Goal: Information Seeking & Learning: Find specific fact

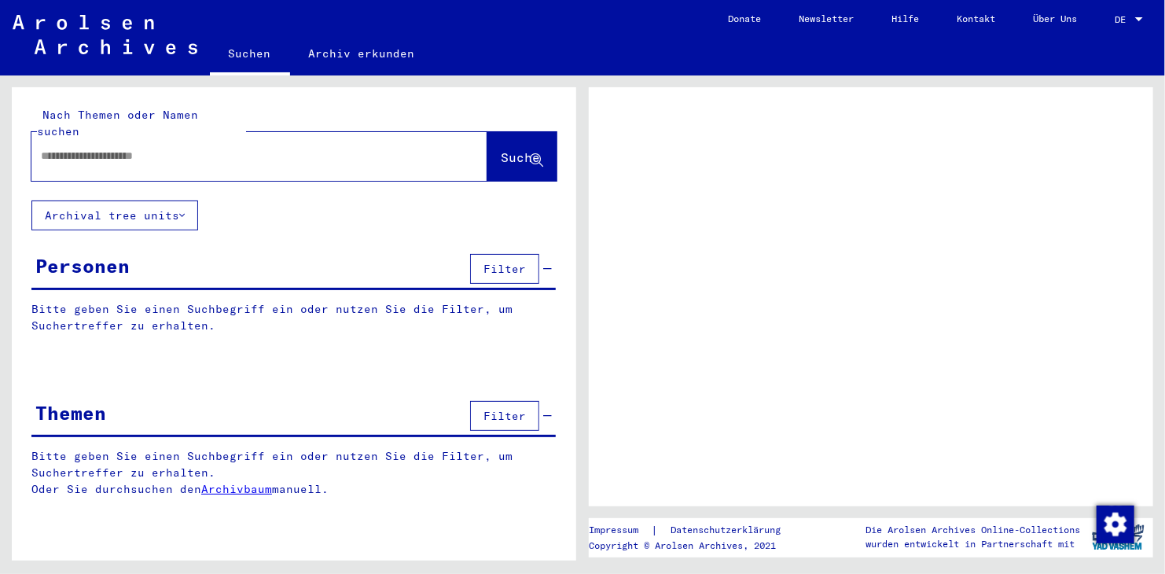
click at [50, 148] on input "text" at bounding box center [245, 156] width 409 height 17
type input "***"
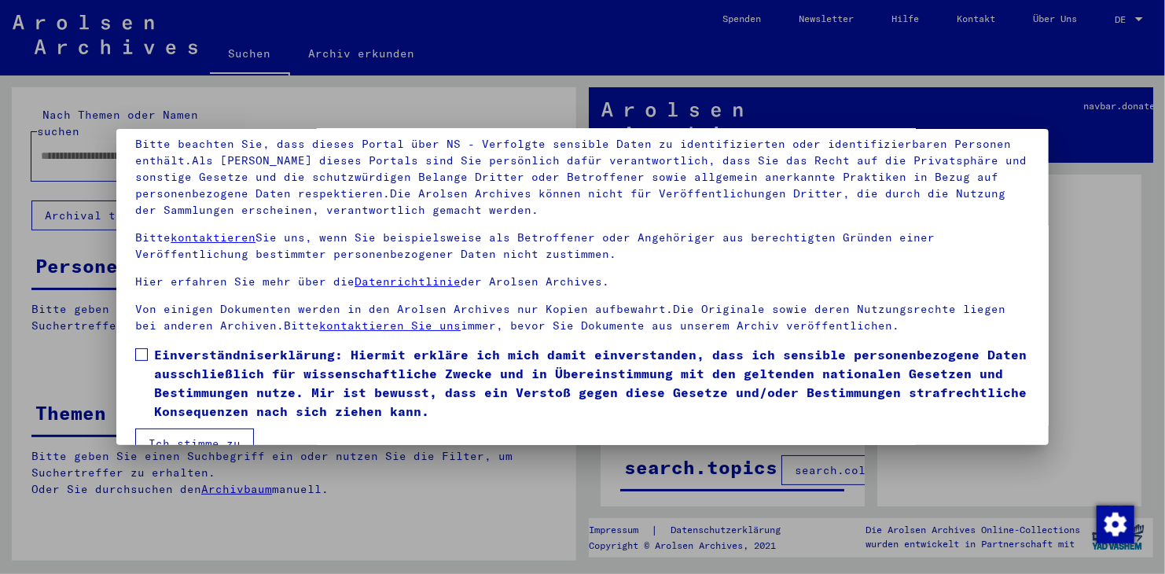
scroll to position [135, 0]
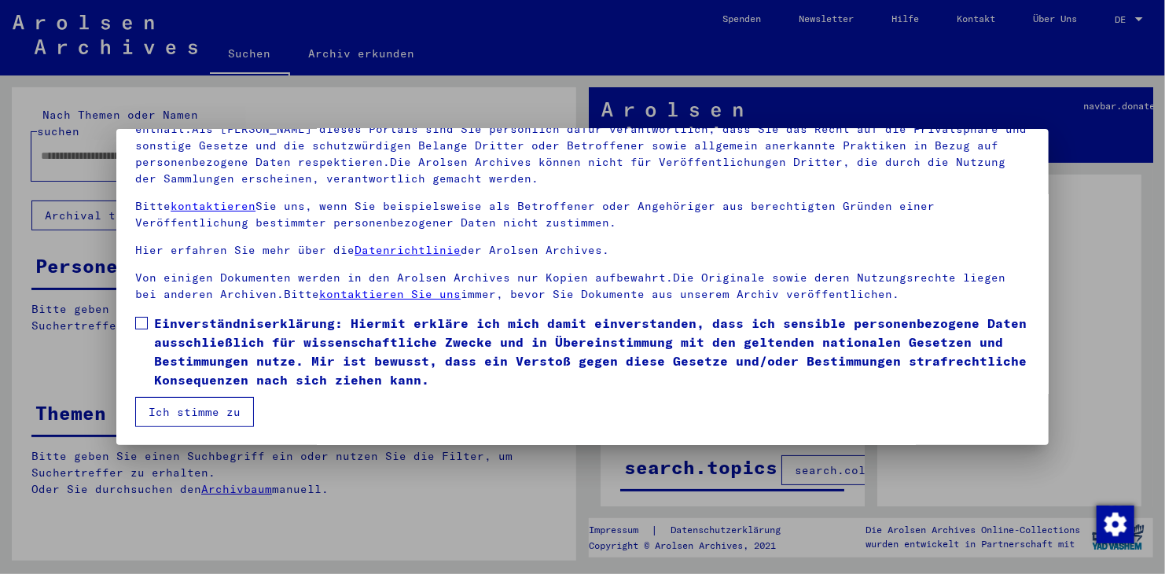
click at [140, 320] on span at bounding box center [141, 323] width 13 height 13
click at [221, 408] on button "Ich stimme zu" at bounding box center [194, 412] width 119 height 30
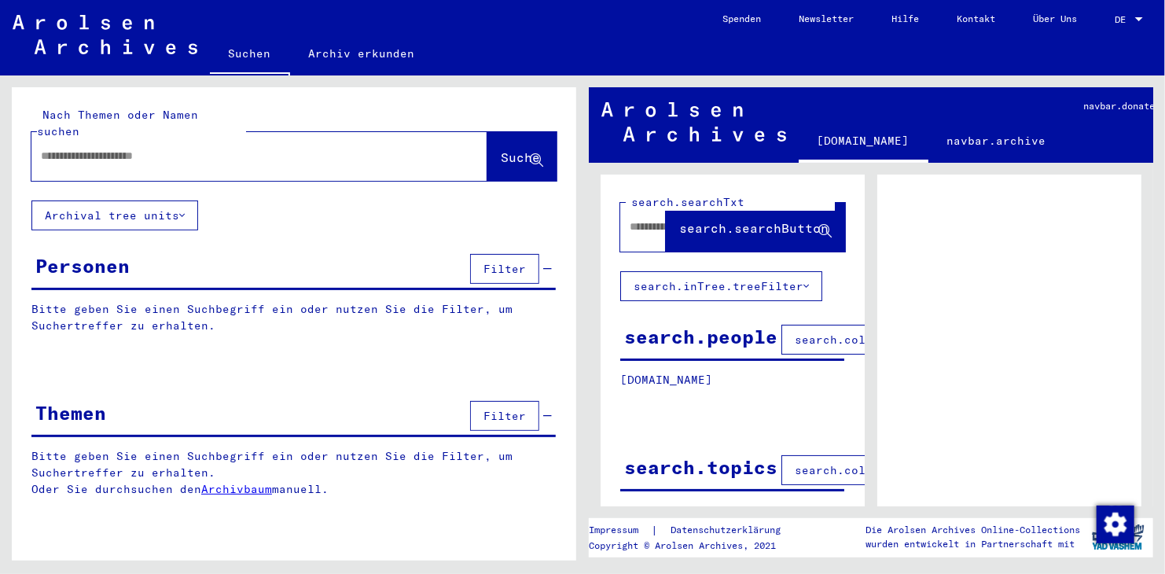
click at [47, 148] on input "text" at bounding box center [245, 156] width 409 height 17
type input "**********"
click at [501, 149] on span "Suche" at bounding box center [520, 157] width 39 height 16
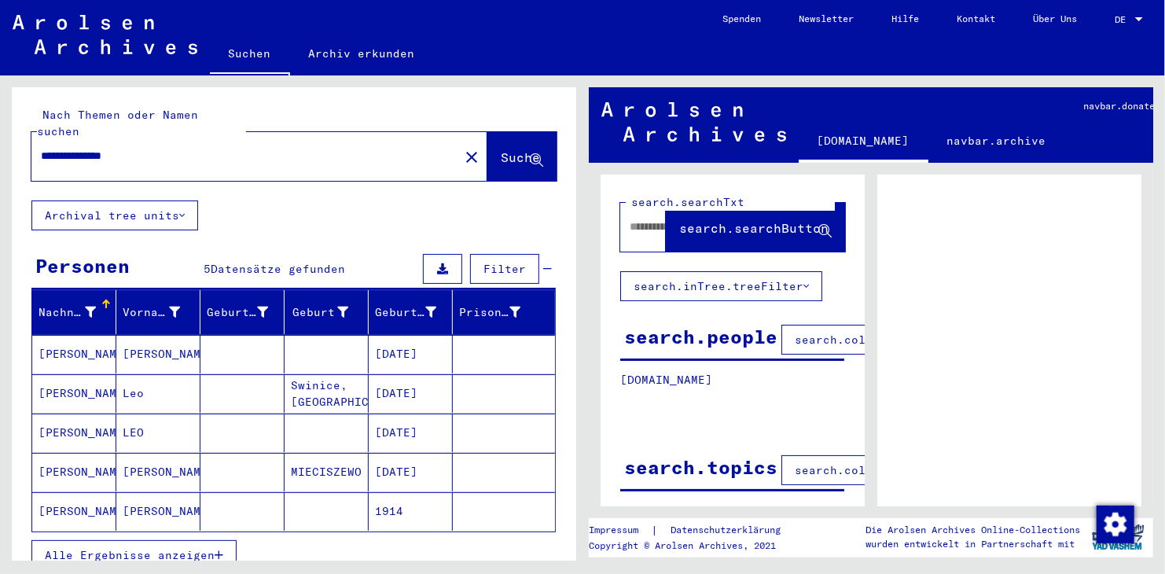
click at [399, 413] on mat-cell "[DATE]" at bounding box center [411, 432] width 84 height 39
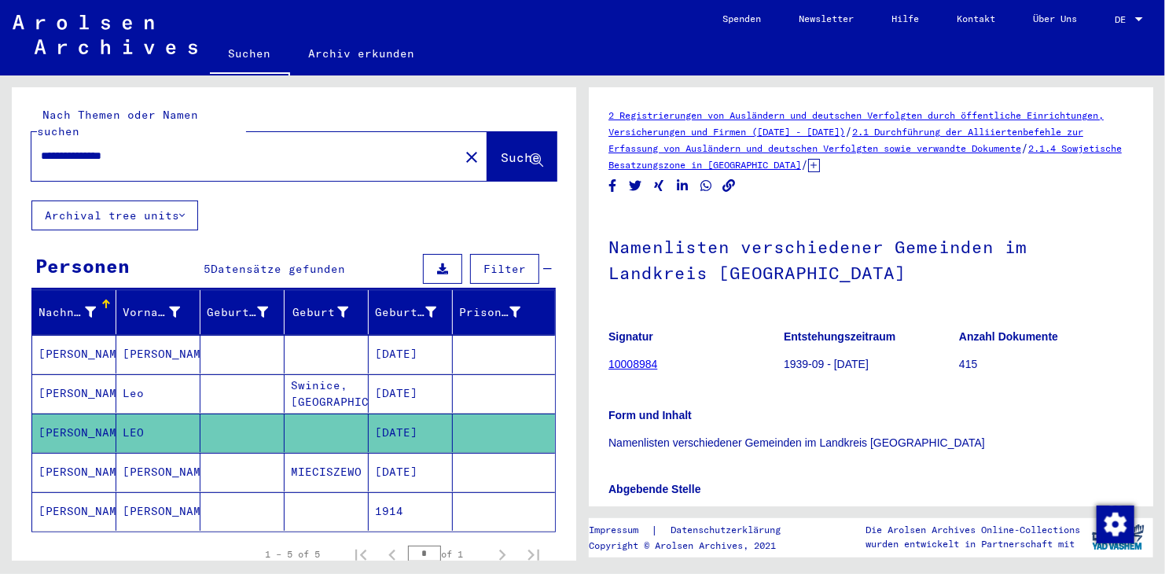
click at [399, 413] on mat-cell "[DATE]" at bounding box center [411, 432] width 84 height 39
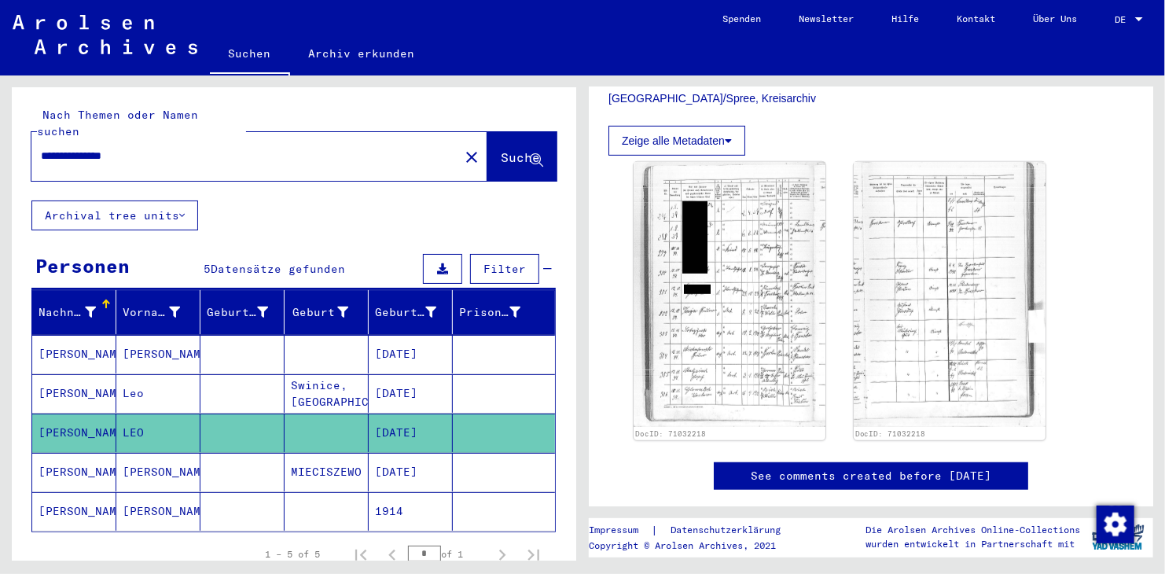
scroll to position [450, 0]
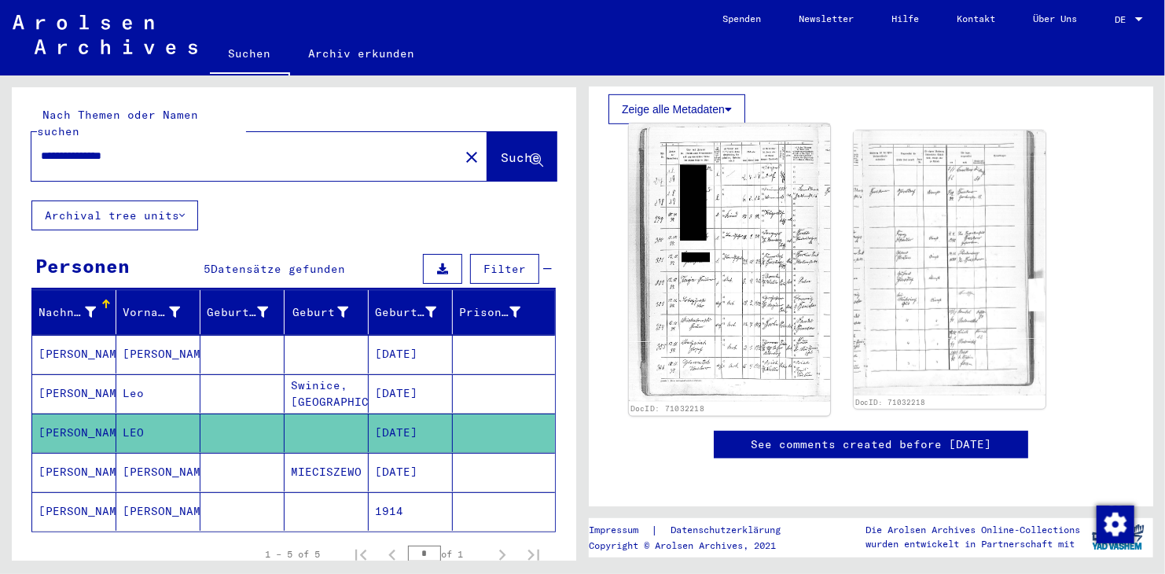
click at [750, 306] on img at bounding box center [729, 262] width 201 height 278
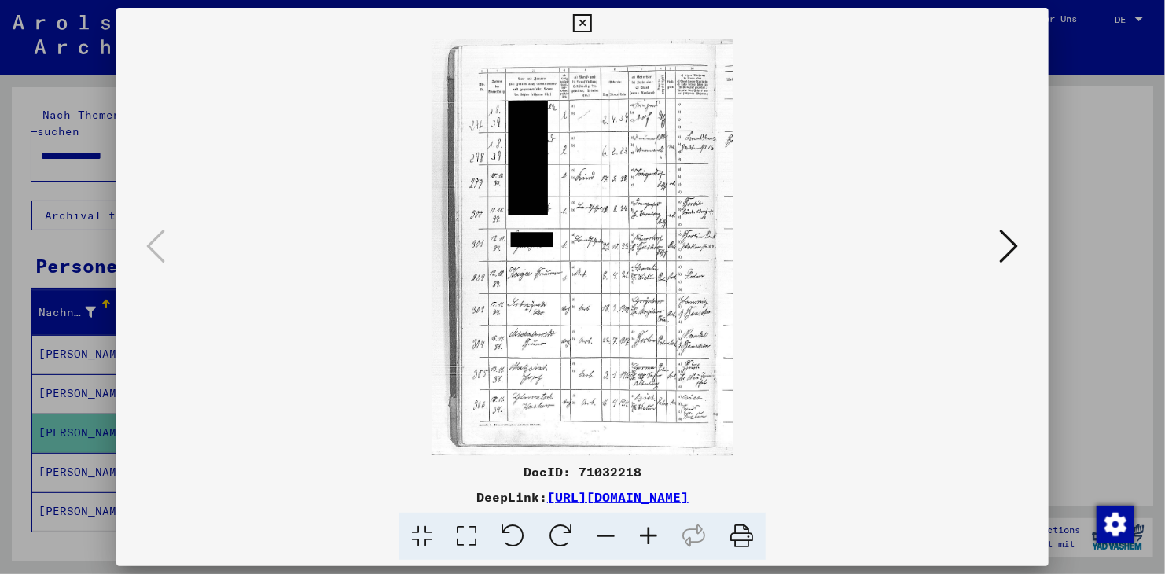
click at [647, 534] on icon at bounding box center [648, 536] width 42 height 48
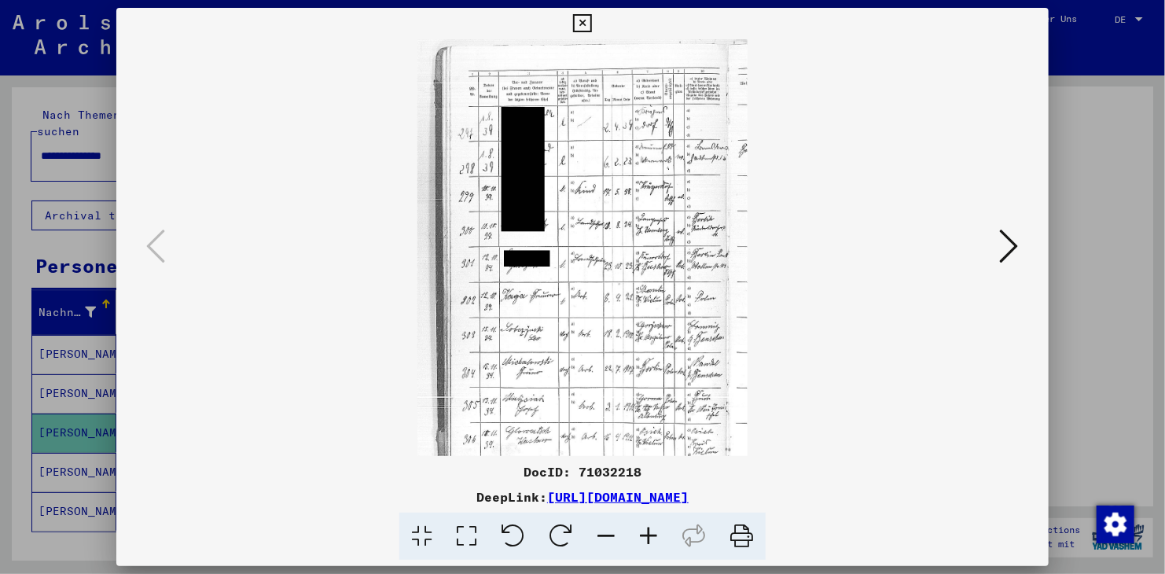
click at [647, 534] on icon at bounding box center [648, 536] width 42 height 48
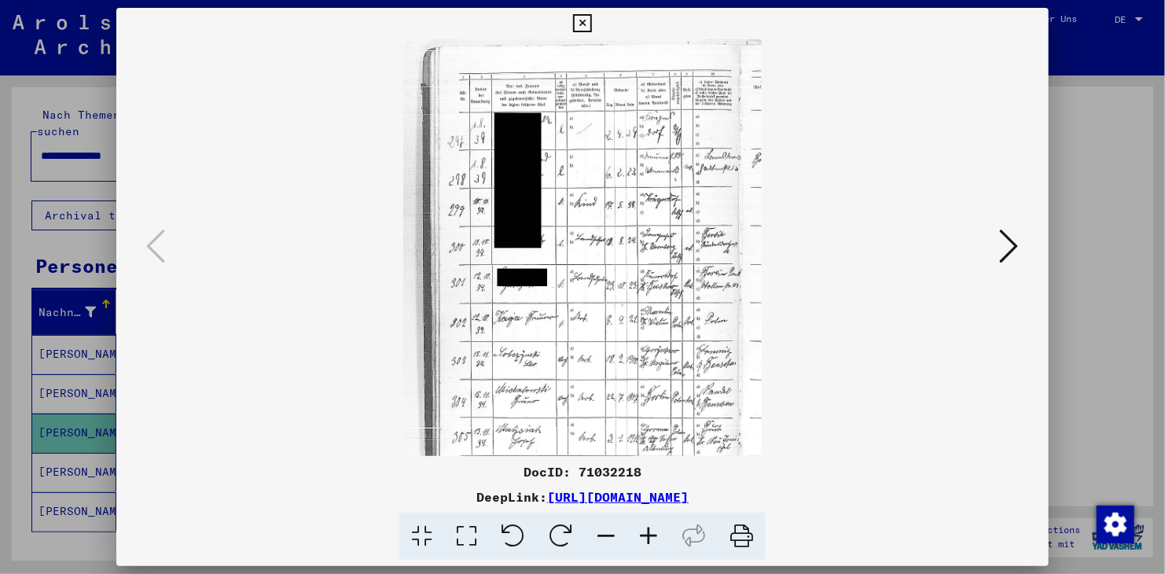
click at [647, 534] on icon at bounding box center [648, 536] width 42 height 48
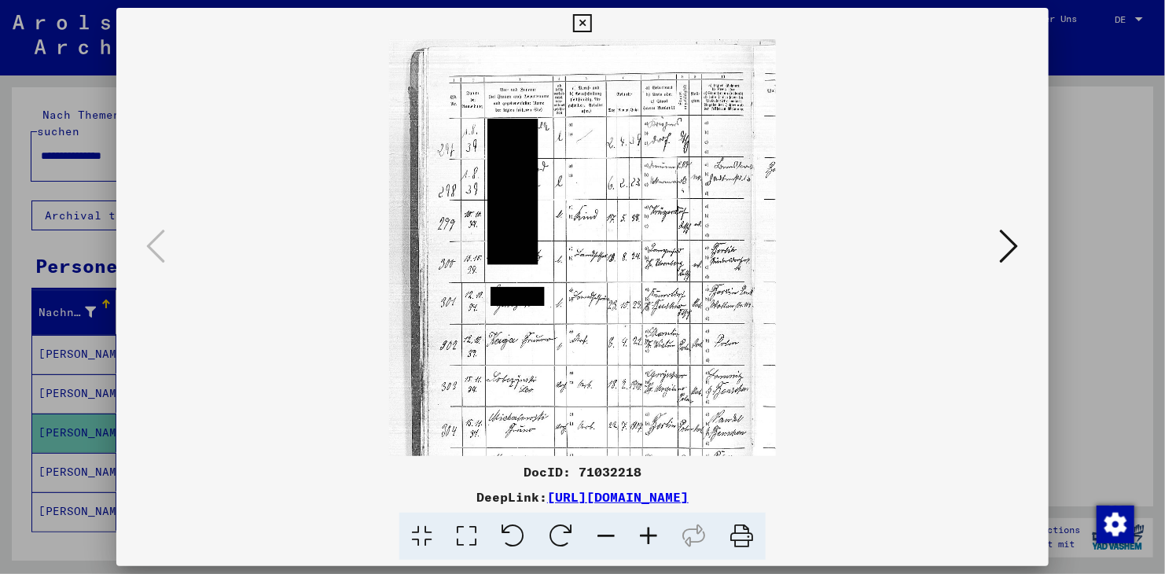
click at [647, 534] on icon at bounding box center [648, 536] width 42 height 48
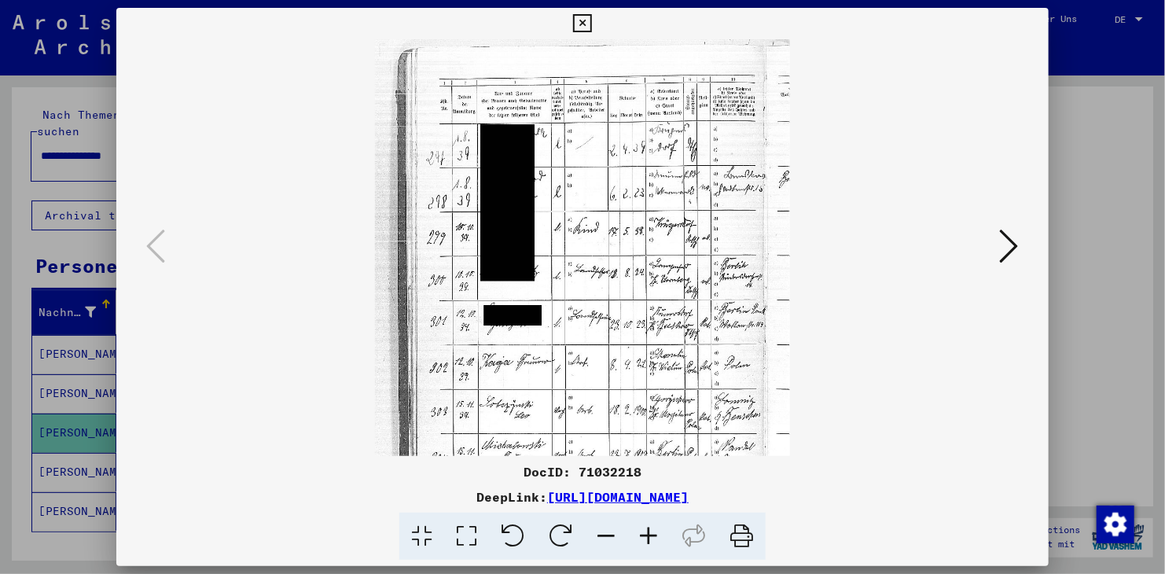
click at [647, 534] on icon at bounding box center [648, 536] width 42 height 48
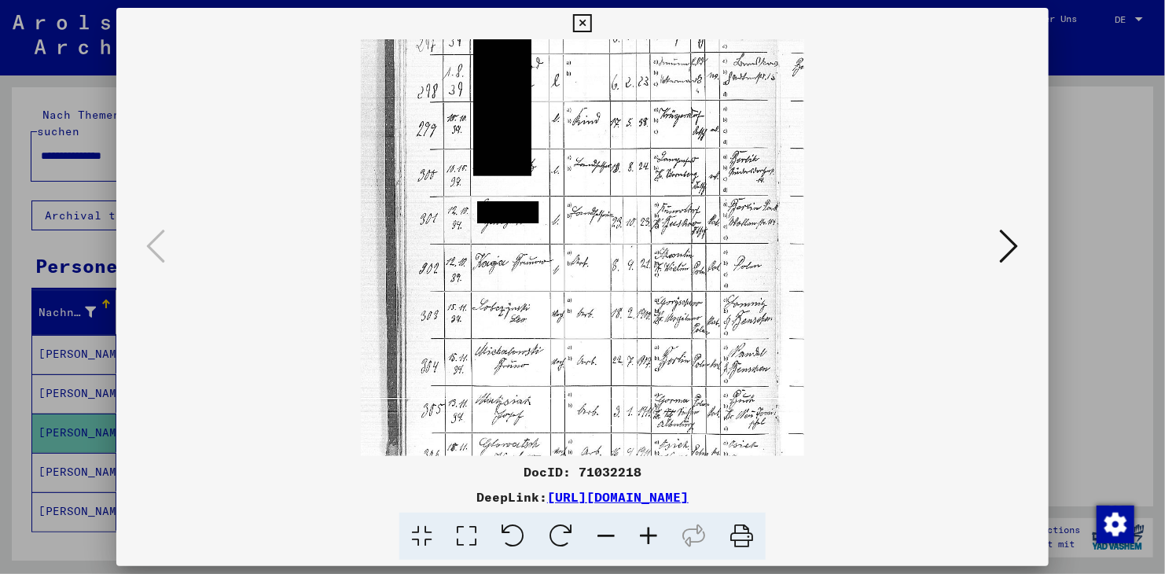
scroll to position [138, 0]
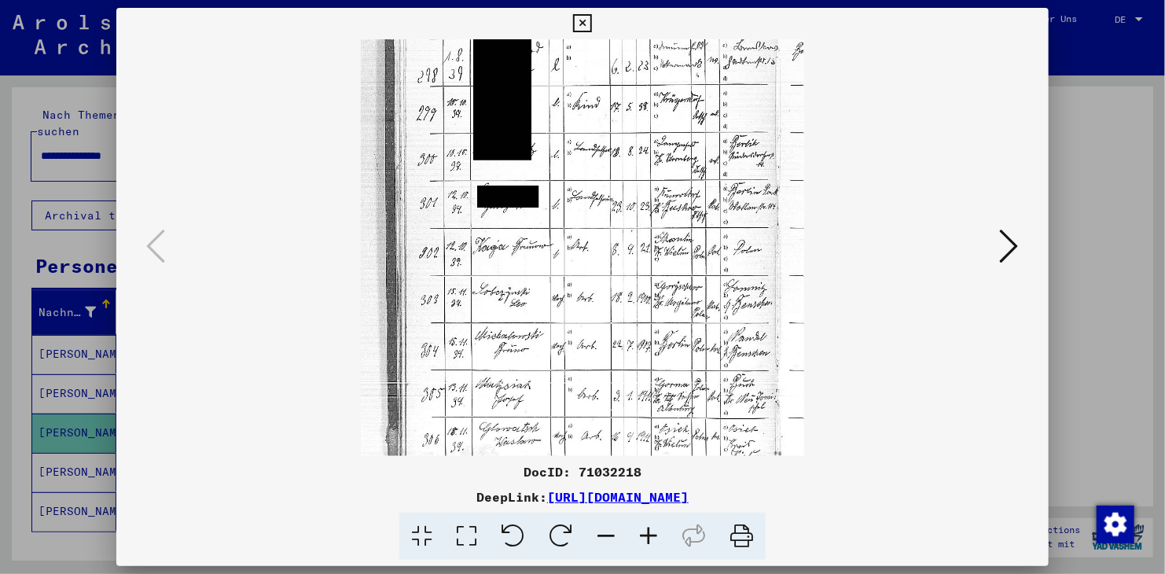
drag, startPoint x: 612, startPoint y: 430, endPoint x: 599, endPoint y: 345, distance: 85.9
click at [599, 345] on img at bounding box center [583, 208] width 444 height 613
click at [1015, 244] on icon at bounding box center [1009, 246] width 19 height 38
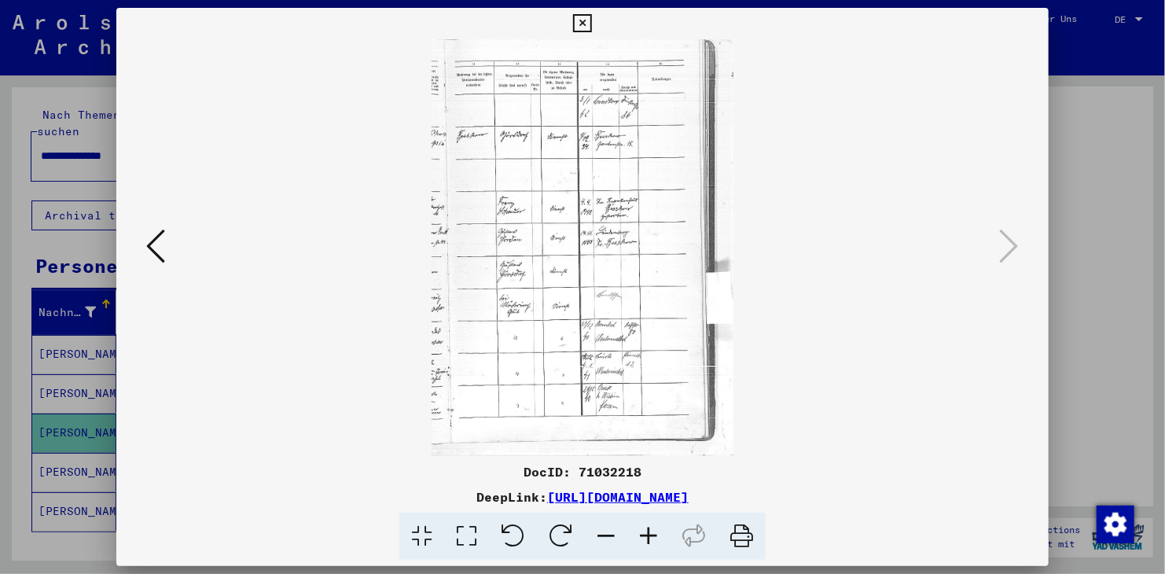
click at [647, 536] on icon at bounding box center [648, 536] width 42 height 48
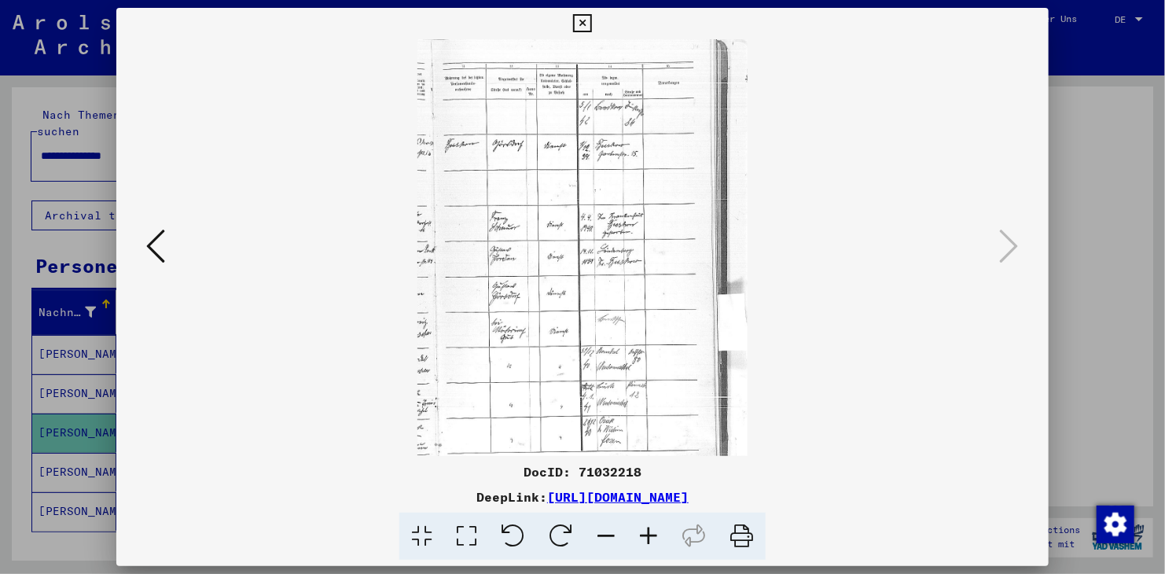
click at [647, 536] on icon at bounding box center [648, 536] width 42 height 48
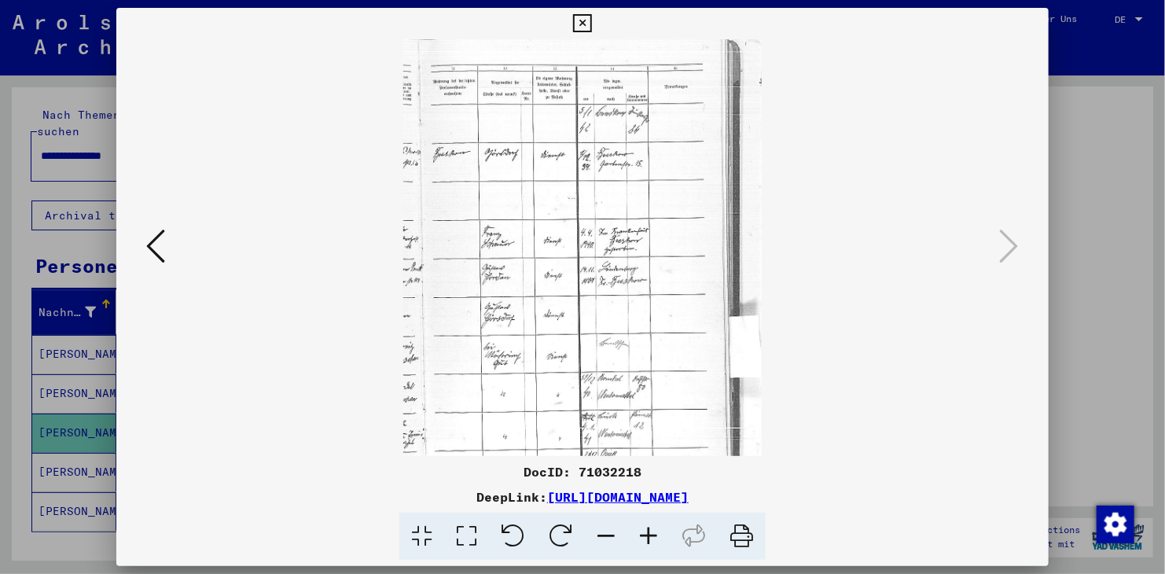
click at [647, 536] on icon at bounding box center [648, 536] width 42 height 48
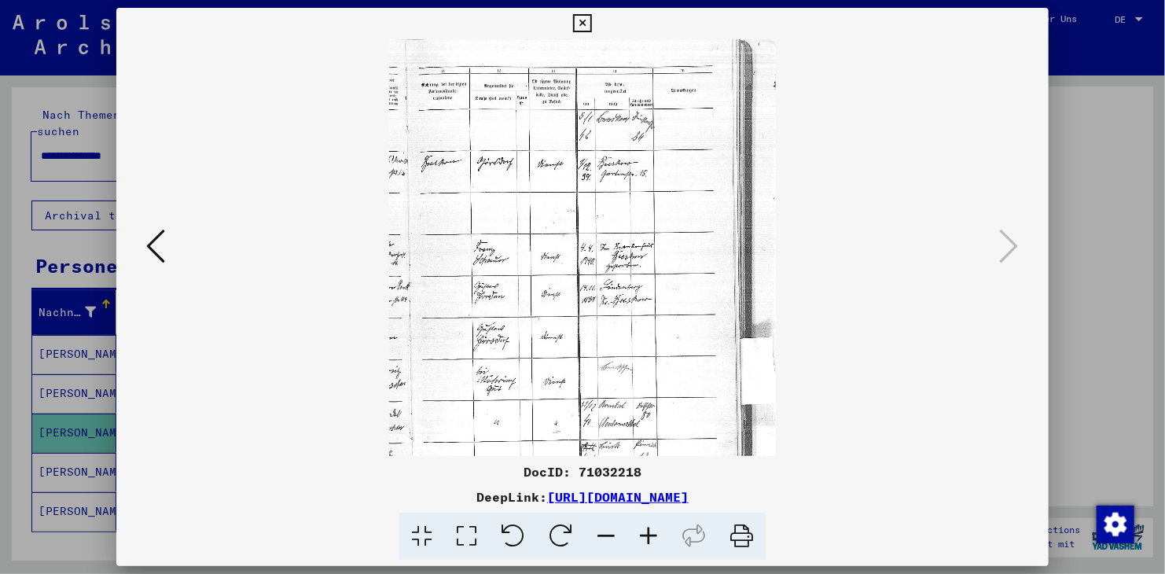
click at [647, 536] on icon at bounding box center [648, 536] width 42 height 48
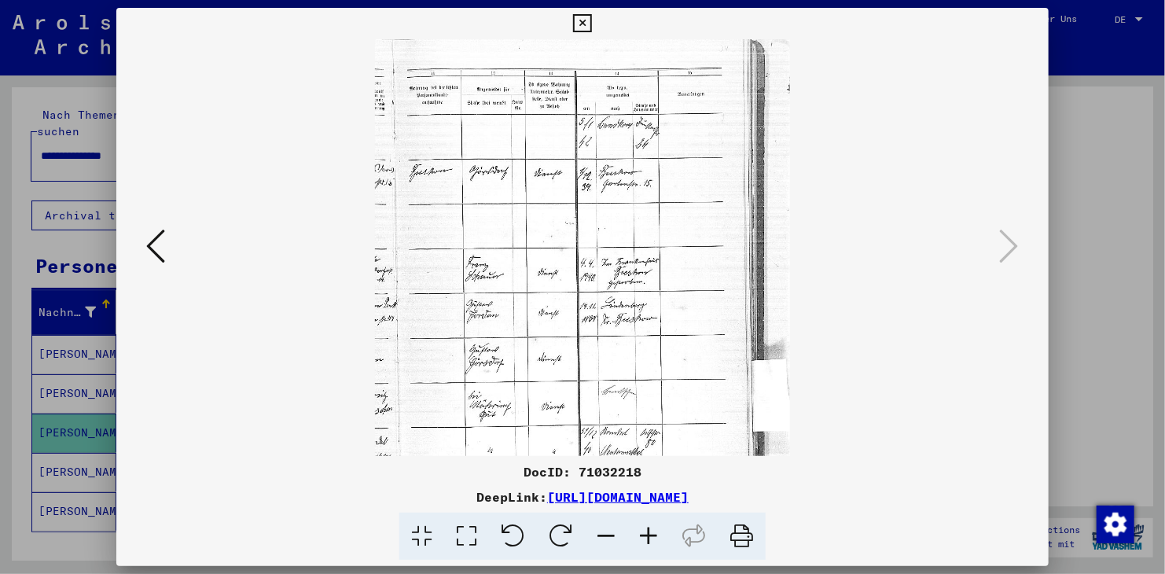
click at [647, 536] on icon at bounding box center [648, 536] width 42 height 48
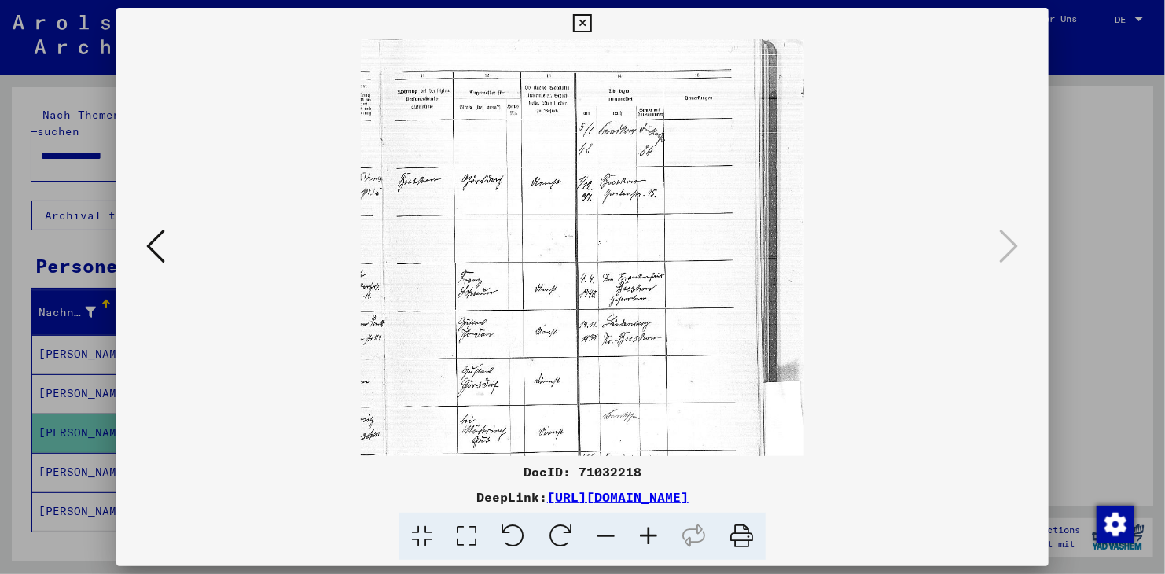
click at [647, 536] on icon at bounding box center [648, 536] width 42 height 48
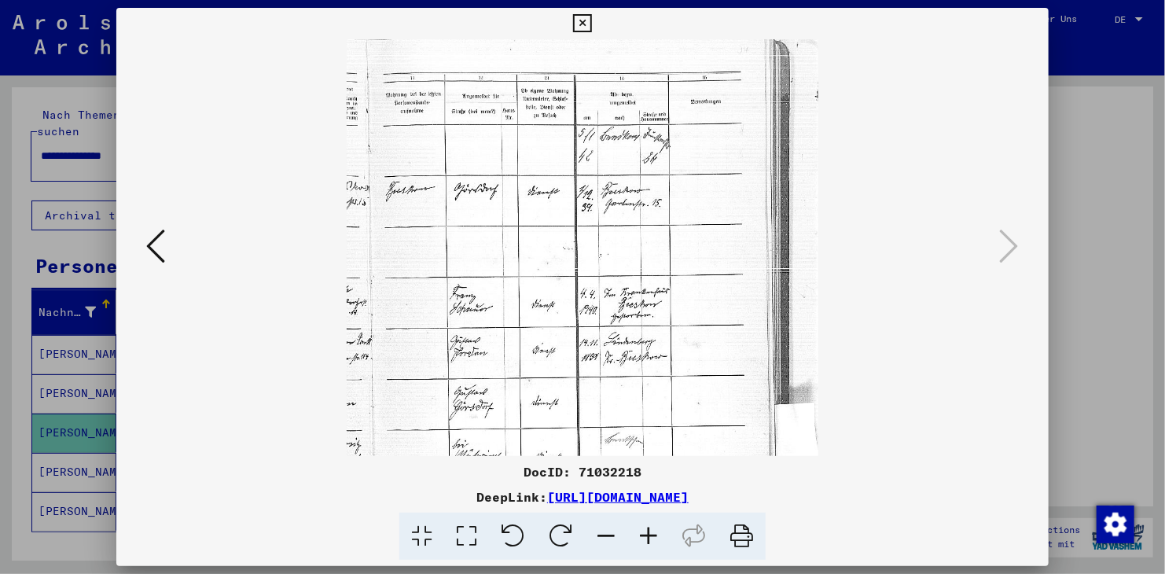
click at [647, 536] on icon at bounding box center [648, 536] width 42 height 48
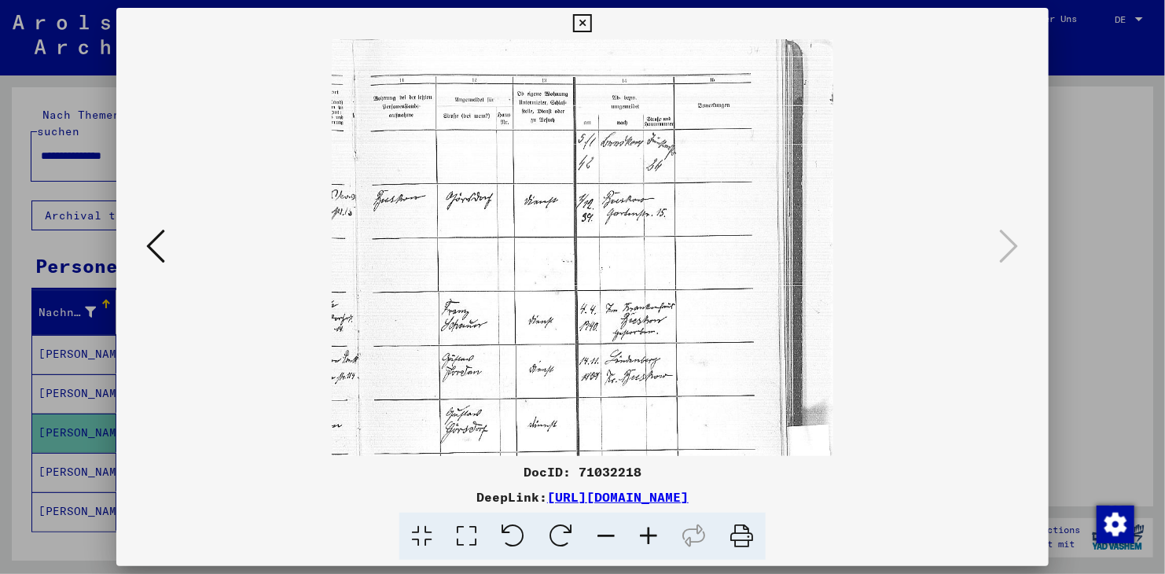
click at [647, 536] on icon at bounding box center [648, 536] width 42 height 48
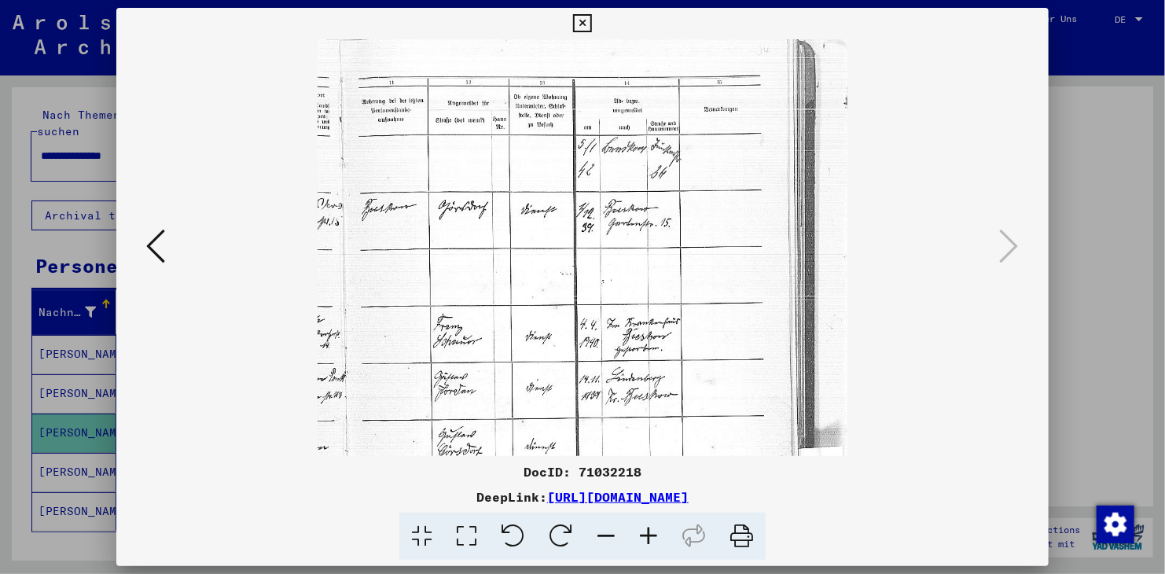
click at [647, 536] on icon at bounding box center [648, 536] width 42 height 48
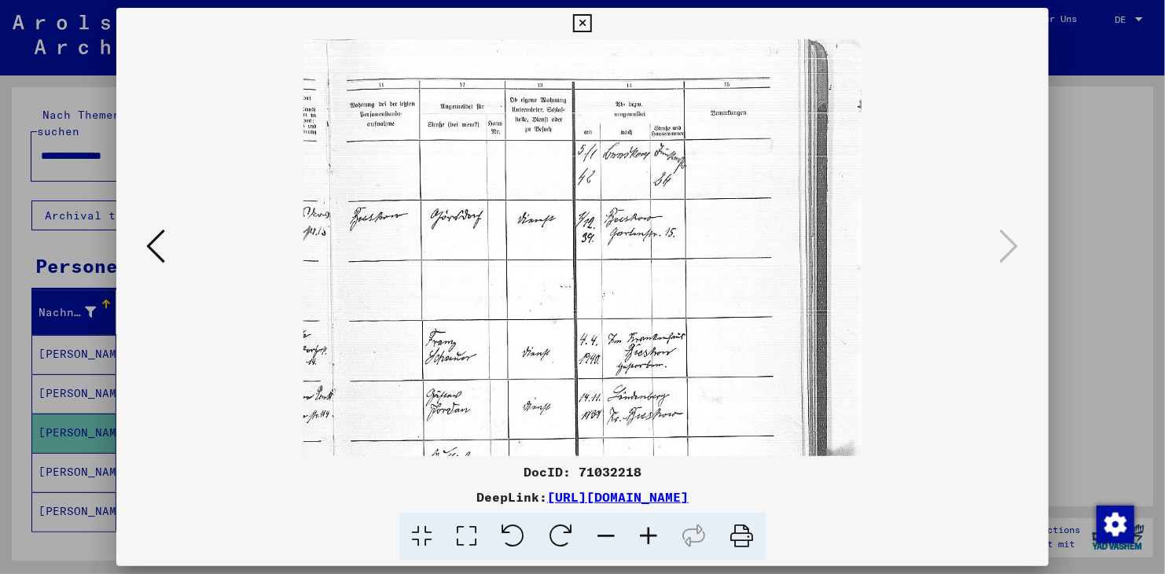
click at [647, 536] on icon at bounding box center [648, 536] width 42 height 48
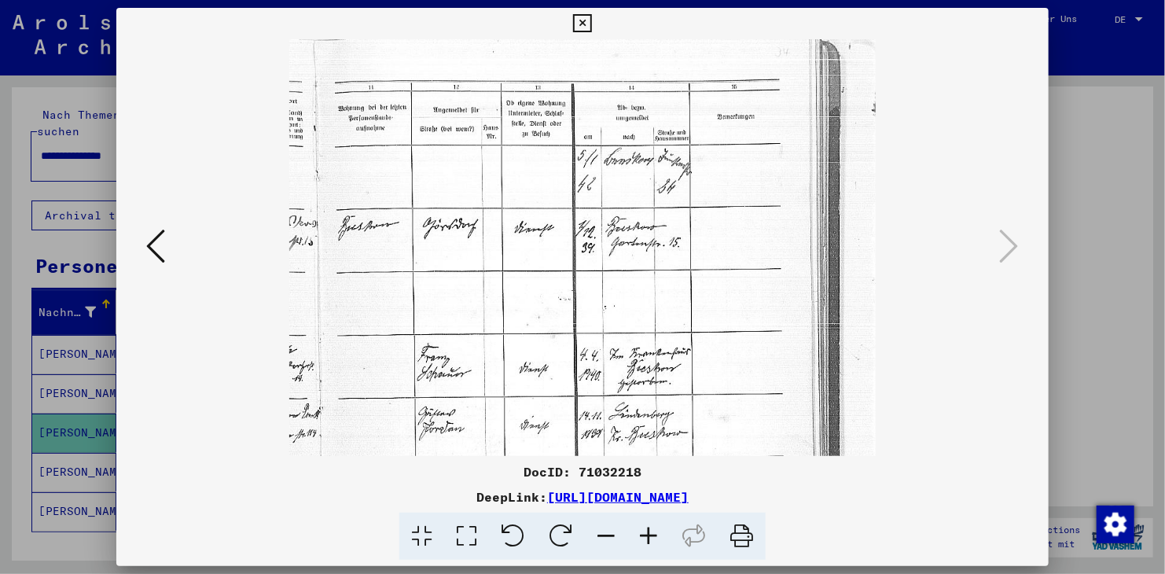
click at [647, 536] on icon at bounding box center [648, 536] width 42 height 48
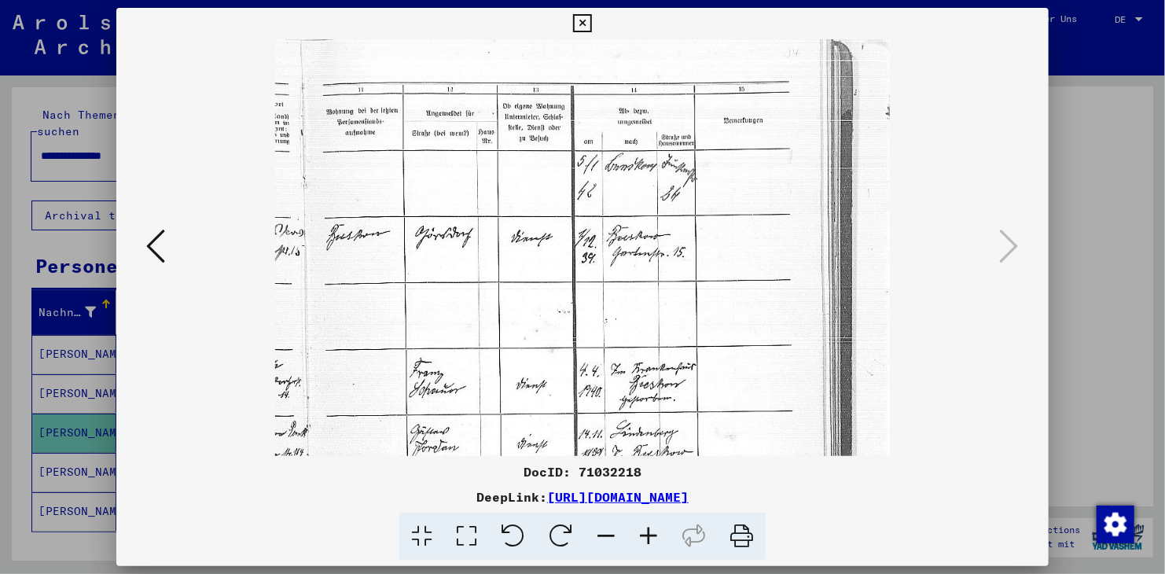
click at [647, 536] on icon at bounding box center [648, 536] width 42 height 48
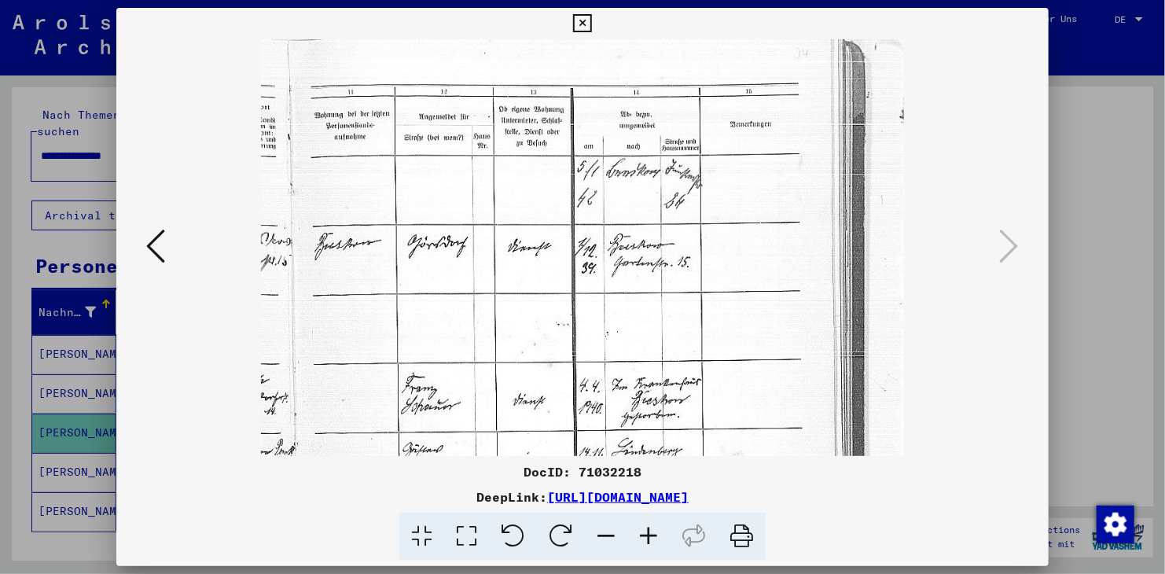
drag, startPoint x: 515, startPoint y: 416, endPoint x: 489, endPoint y: 524, distance: 111.5
click at [489, 524] on div "DocID: 71032218 DeepLink: [URL][DOMAIN_NAME]" at bounding box center [582, 284] width 932 height 553
click at [149, 246] on icon at bounding box center [155, 246] width 19 height 38
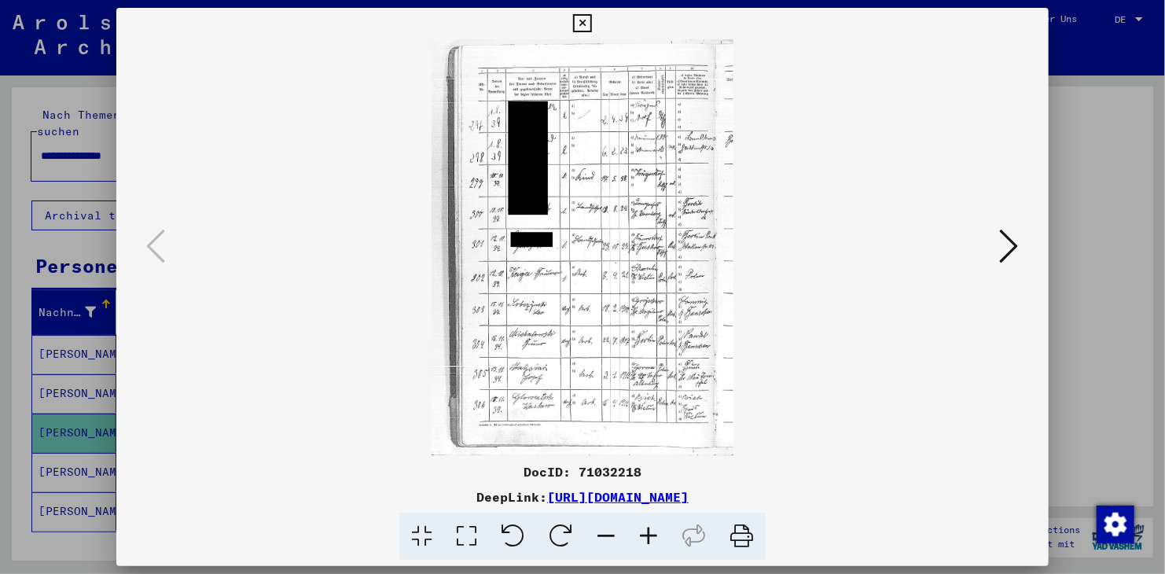
click at [648, 530] on icon at bounding box center [648, 536] width 42 height 48
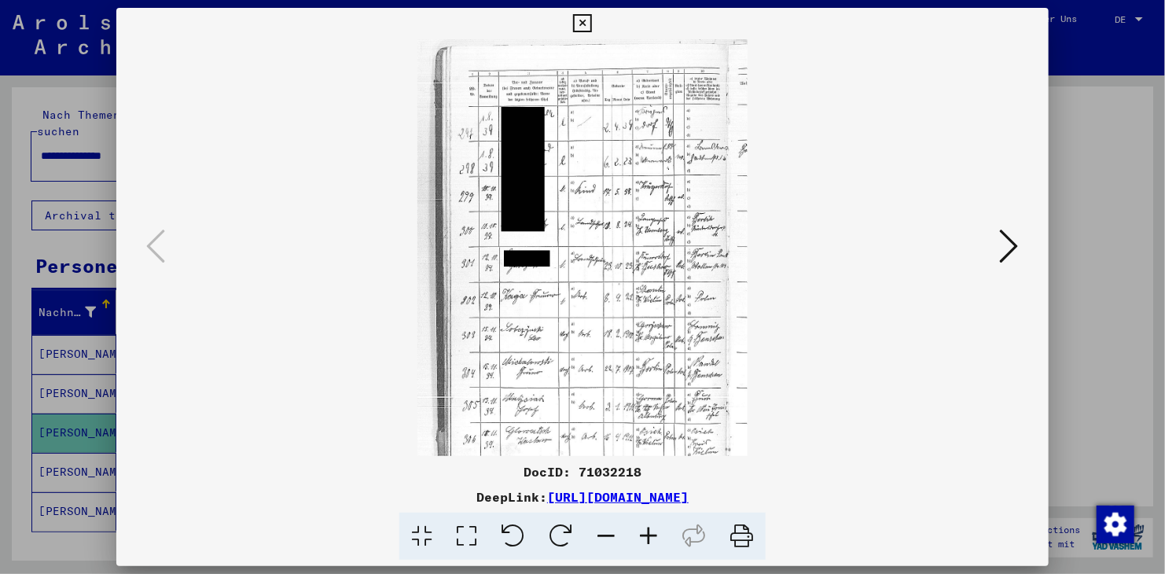
click at [648, 530] on icon at bounding box center [648, 536] width 42 height 48
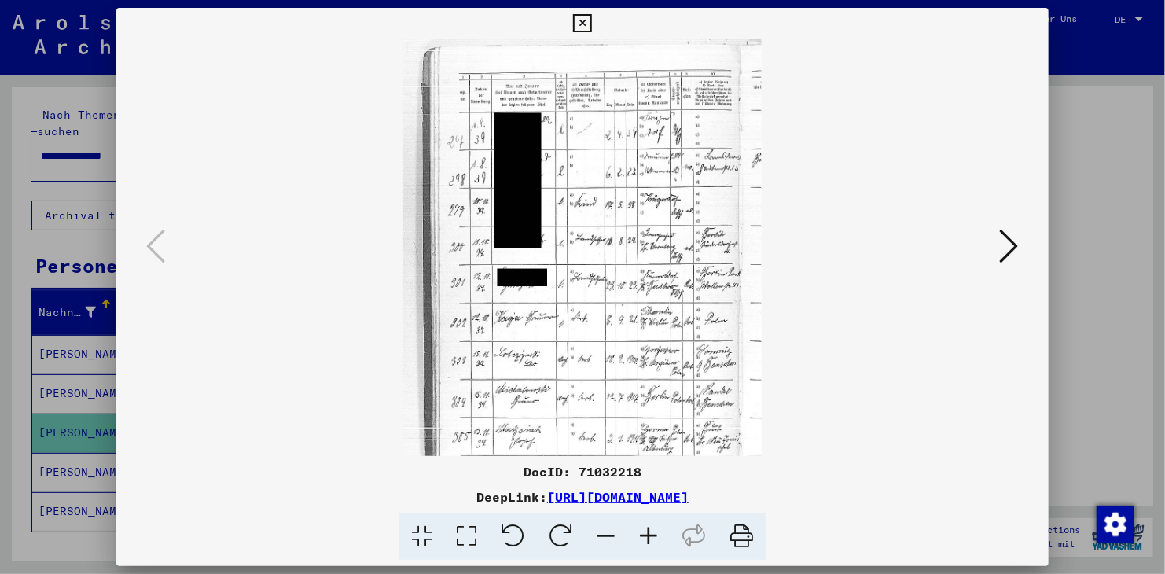
click at [648, 530] on icon at bounding box center [648, 536] width 42 height 48
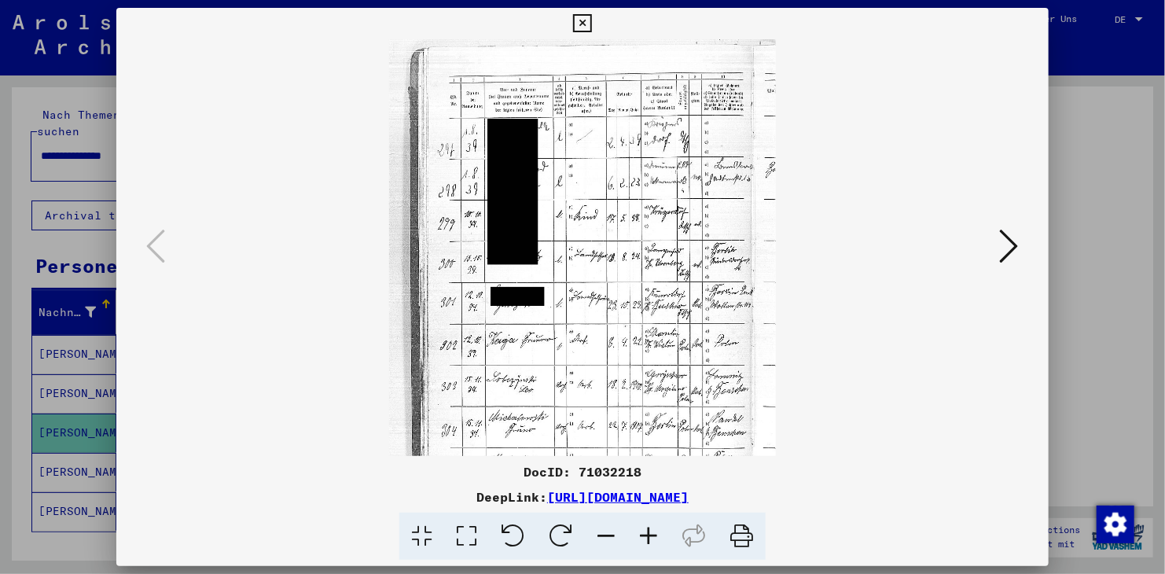
click at [648, 530] on icon at bounding box center [648, 536] width 42 height 48
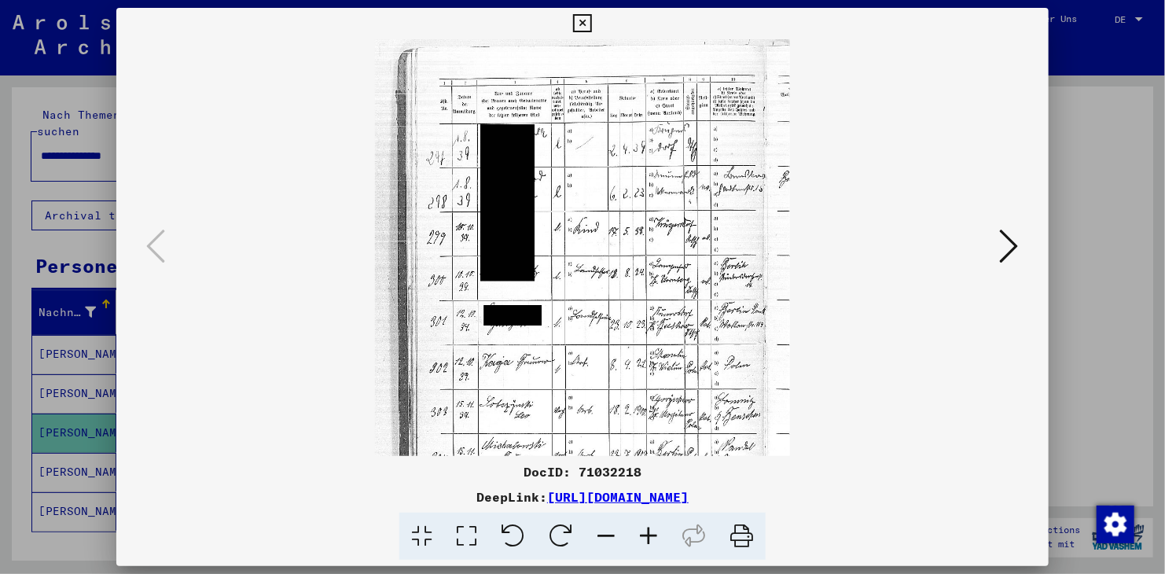
click at [648, 530] on icon at bounding box center [648, 536] width 42 height 48
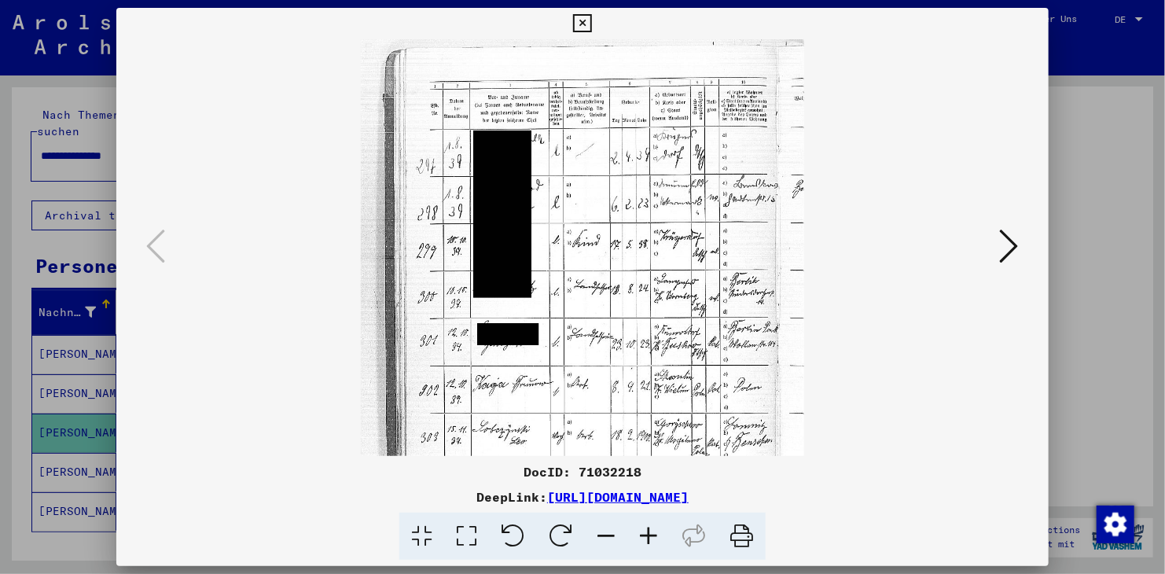
click at [648, 530] on icon at bounding box center [648, 536] width 42 height 48
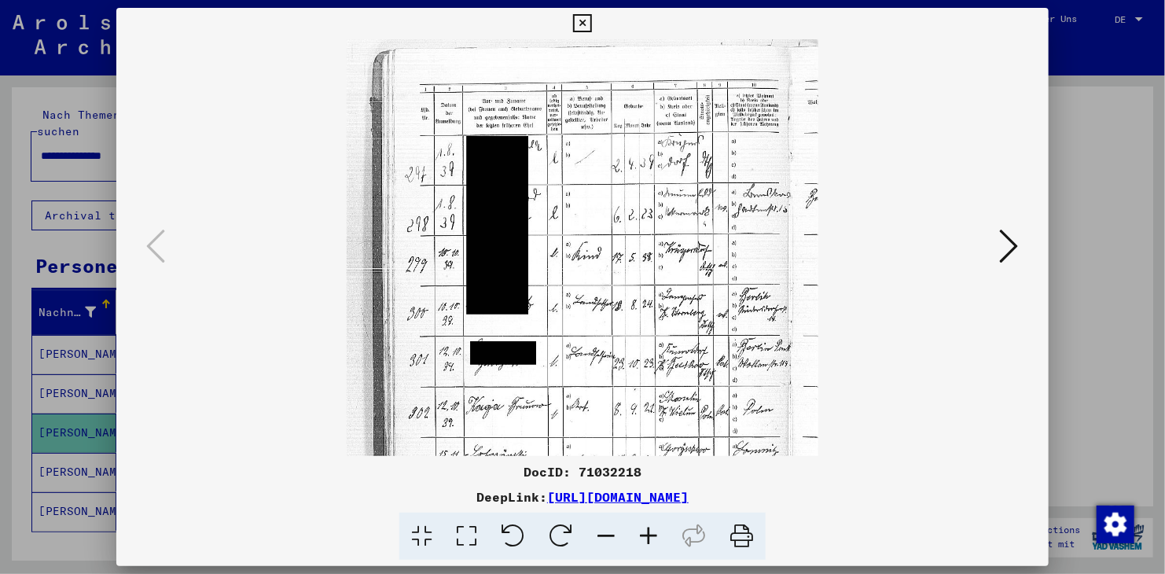
click at [648, 530] on icon at bounding box center [648, 536] width 42 height 48
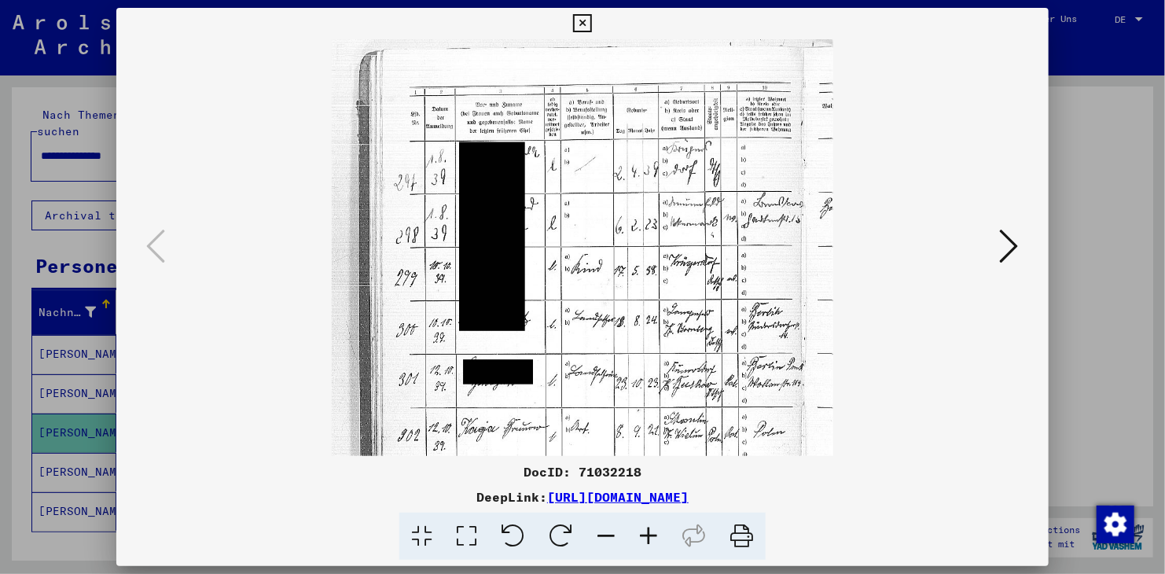
click at [648, 530] on icon at bounding box center [648, 536] width 42 height 48
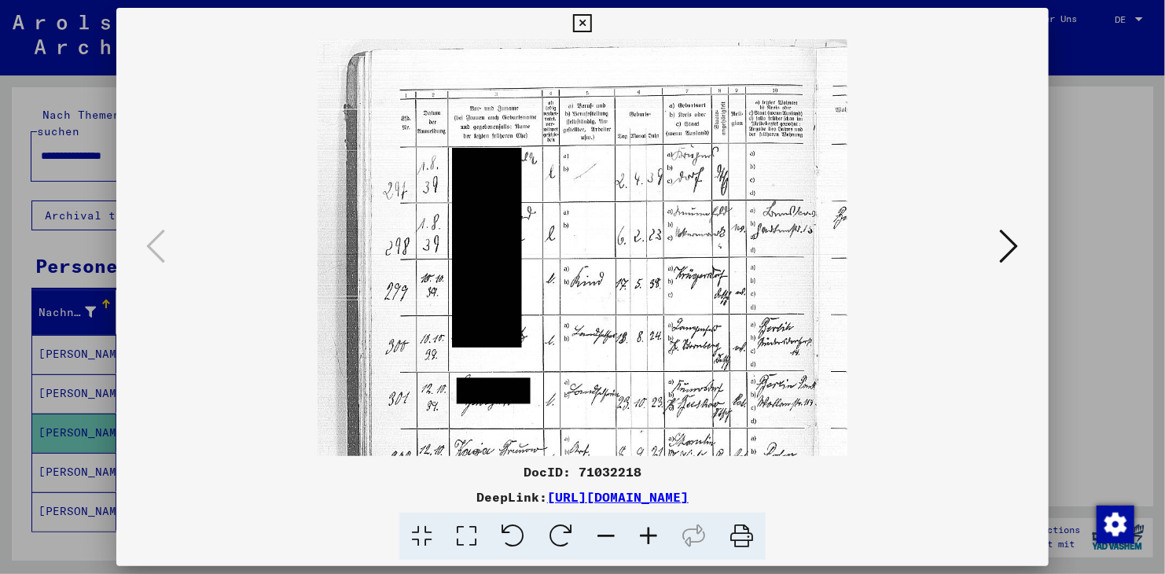
click at [648, 530] on icon at bounding box center [648, 536] width 42 height 48
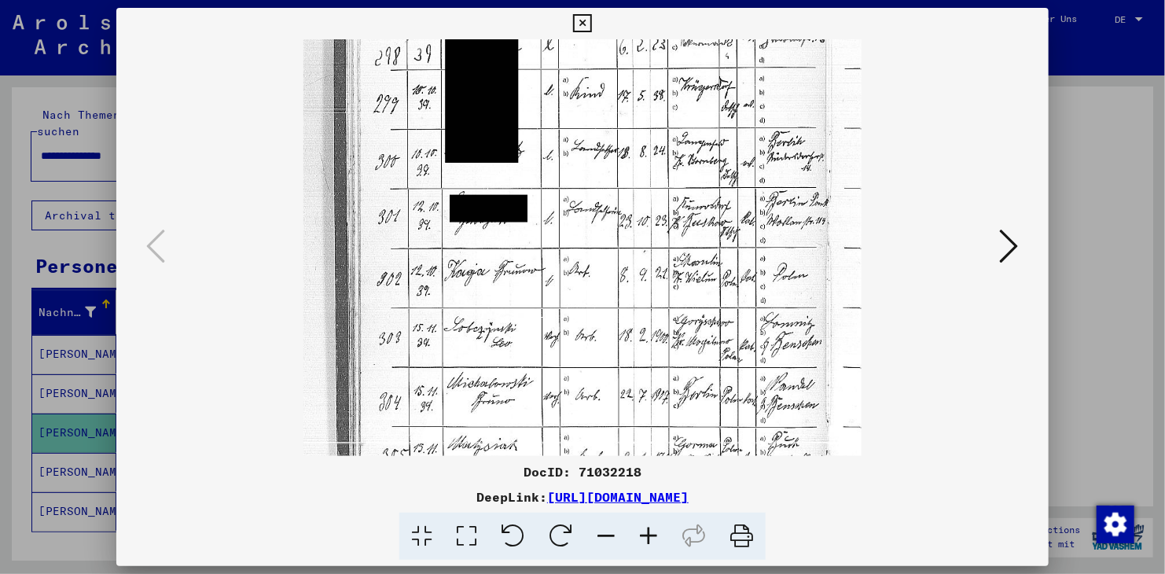
scroll to position [219, 0]
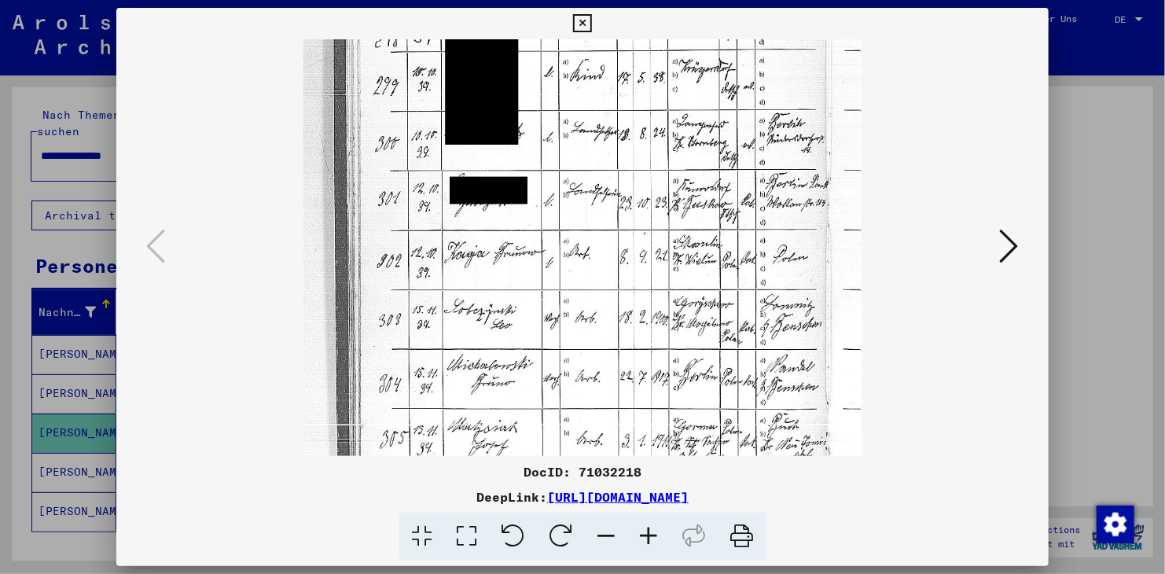
drag, startPoint x: 585, startPoint y: 446, endPoint x: 553, endPoint y: 229, distance: 220.1
click at [553, 229] on img at bounding box center [582, 205] width 558 height 770
click at [644, 533] on icon at bounding box center [648, 536] width 42 height 48
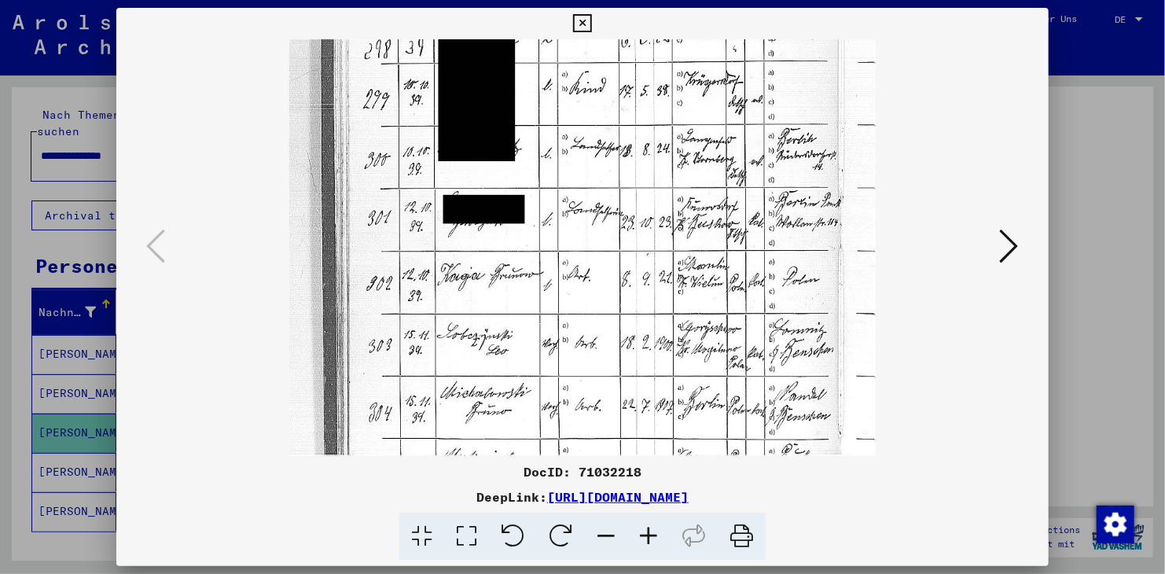
click at [644, 533] on icon at bounding box center [648, 536] width 42 height 48
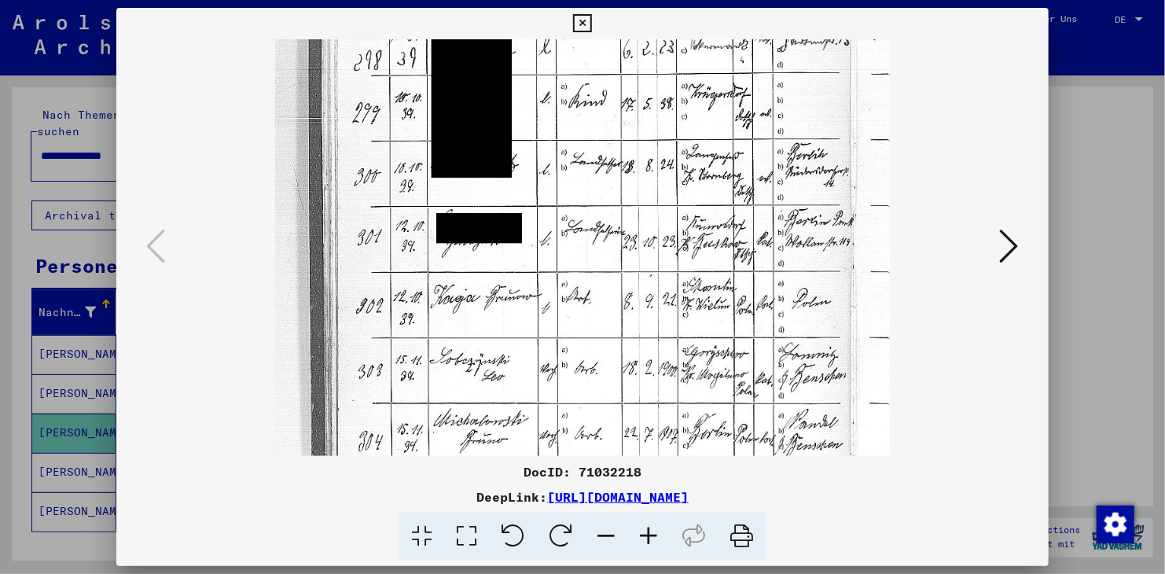
click at [644, 533] on icon at bounding box center [648, 536] width 42 height 48
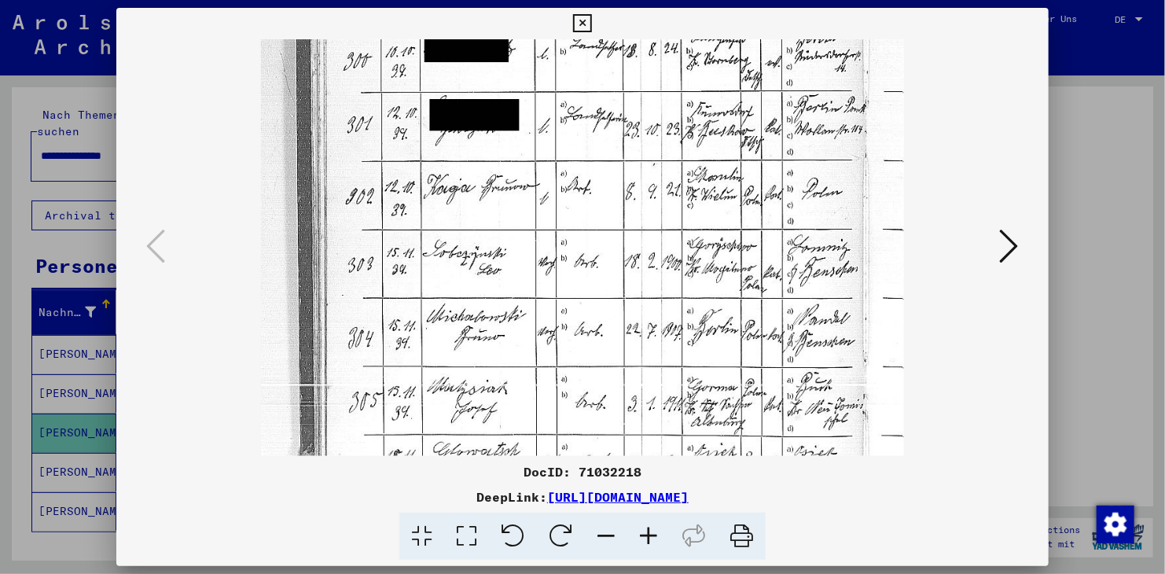
scroll to position [354, 0]
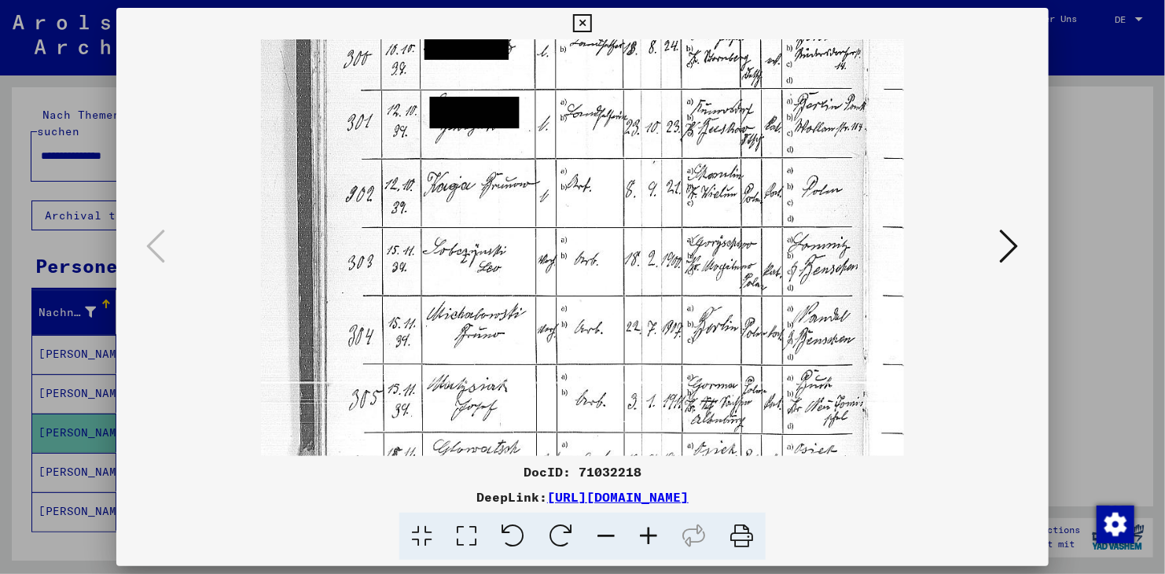
drag, startPoint x: 753, startPoint y: 415, endPoint x: 732, endPoint y: 283, distance: 133.7
click at [732, 283] on img at bounding box center [582, 130] width 643 height 888
click at [645, 533] on icon at bounding box center [648, 536] width 42 height 48
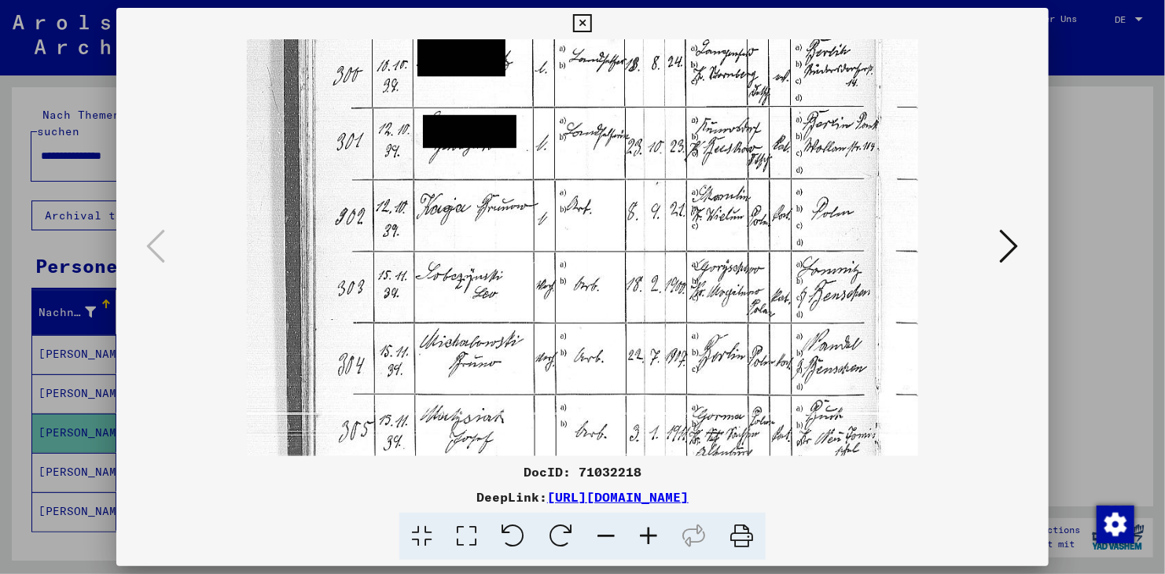
click at [645, 533] on icon at bounding box center [648, 536] width 42 height 48
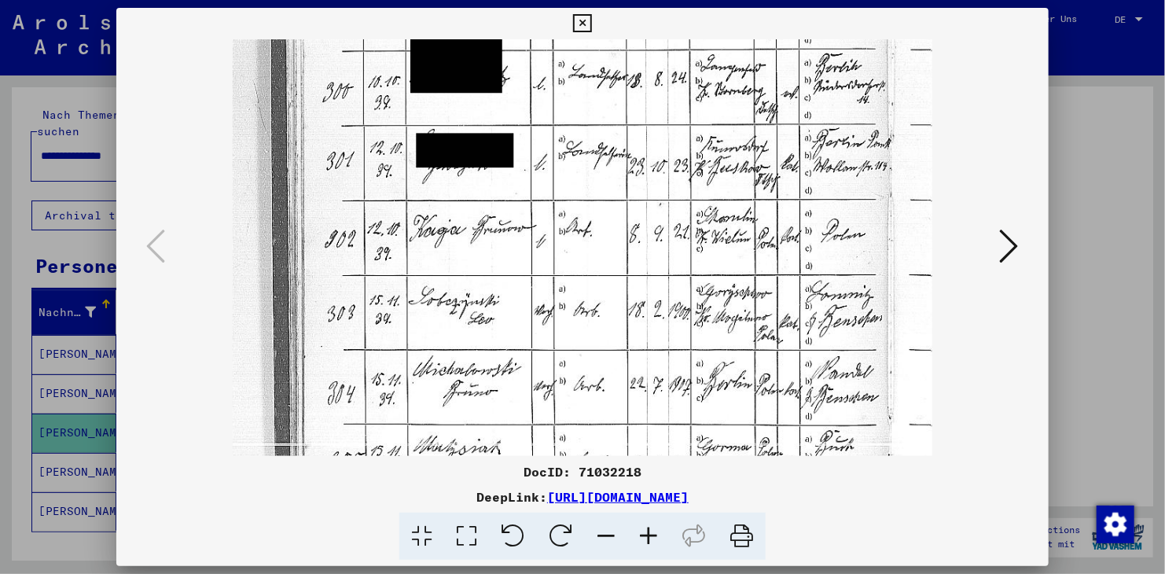
click at [645, 533] on icon at bounding box center [648, 536] width 42 height 48
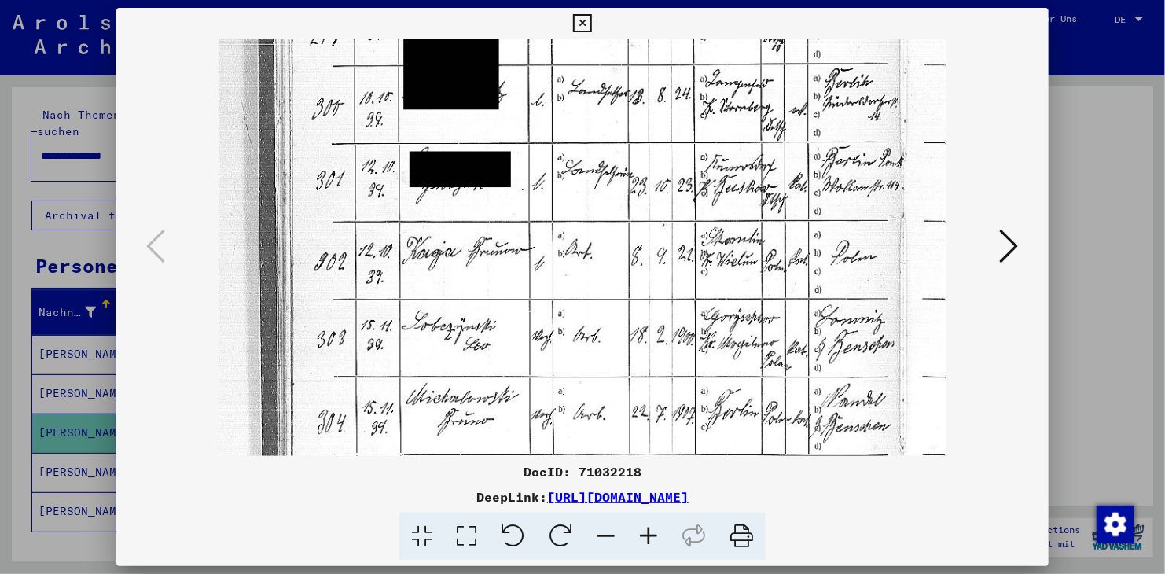
click at [645, 533] on icon at bounding box center [648, 536] width 42 height 48
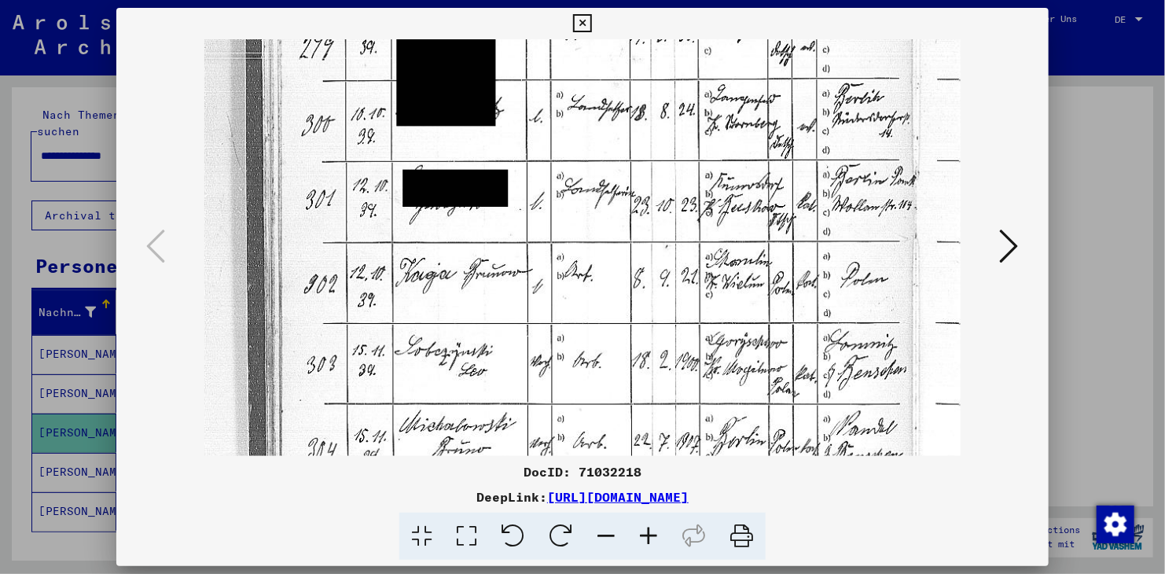
click at [645, 533] on icon at bounding box center [648, 536] width 42 height 48
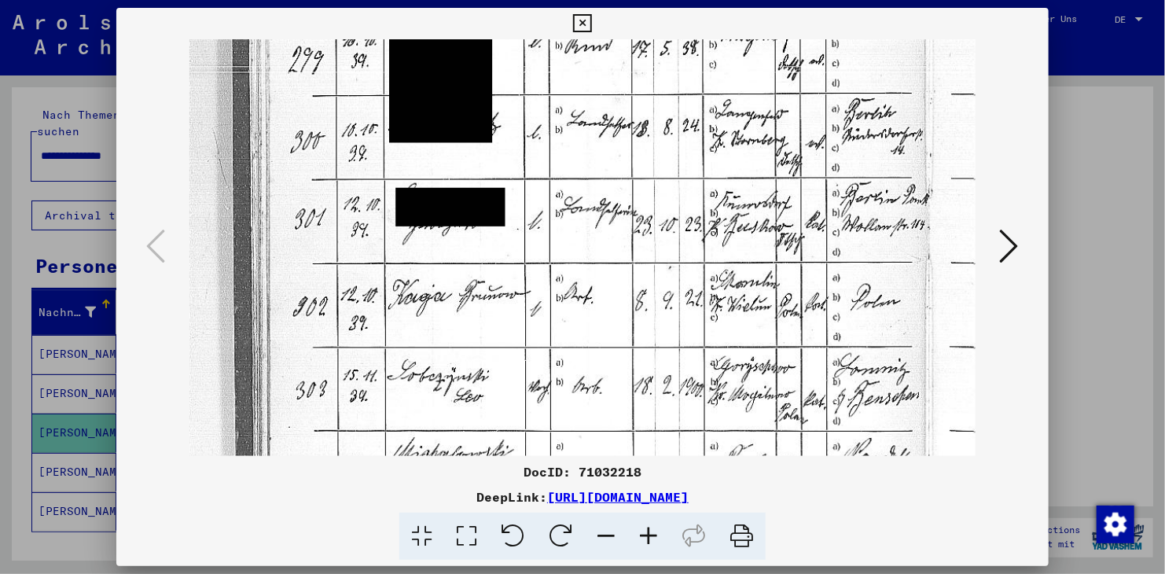
click at [645, 533] on icon at bounding box center [648, 536] width 42 height 48
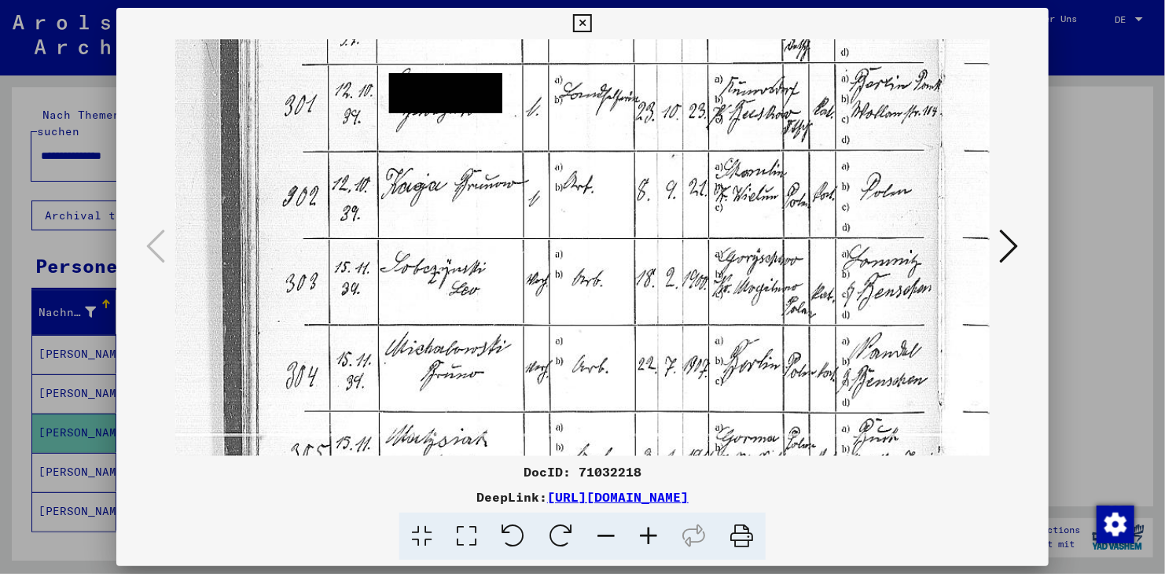
scroll to position [499, 0]
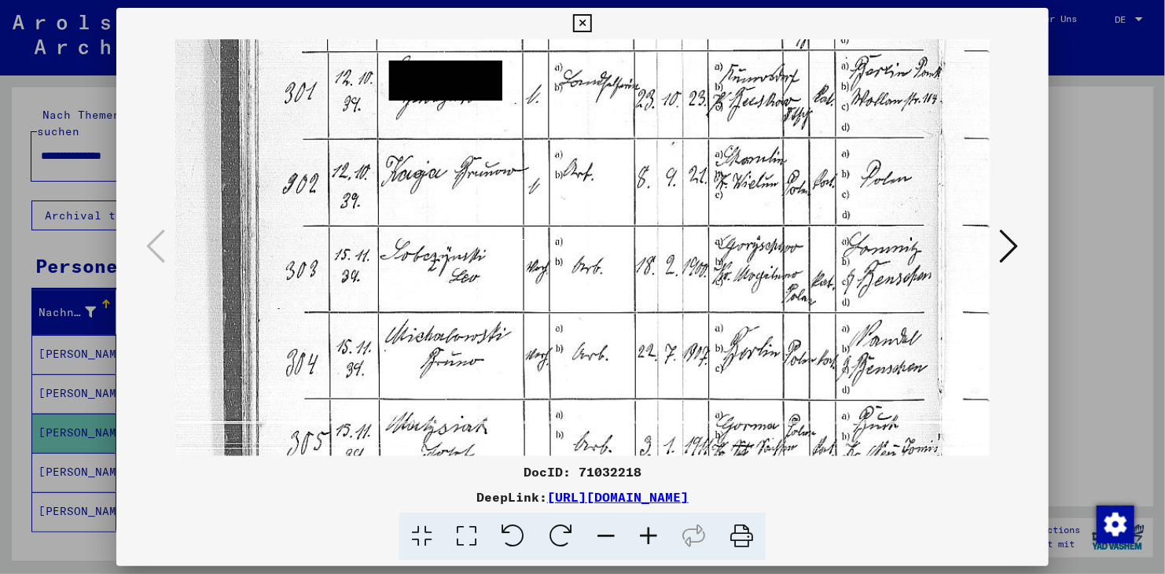
drag, startPoint x: 597, startPoint y: 432, endPoint x: 597, endPoint y: 288, distance: 143.8
click at [597, 288] on img at bounding box center [582, 102] width 814 height 1124
drag, startPoint x: 766, startPoint y: 285, endPoint x: 641, endPoint y: 286, distance: 125.8
click at [641, 286] on img at bounding box center [582, 102] width 814 height 1124
click at [582, 20] on icon at bounding box center [582, 23] width 18 height 19
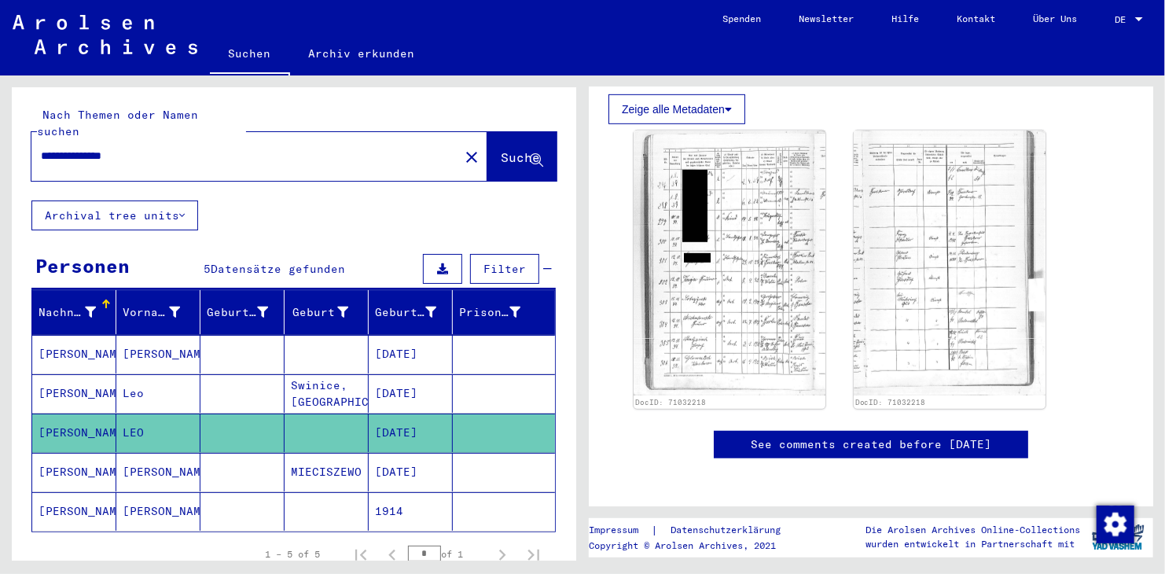
scroll to position [266, 0]
